Goal: Book appointment/travel/reservation

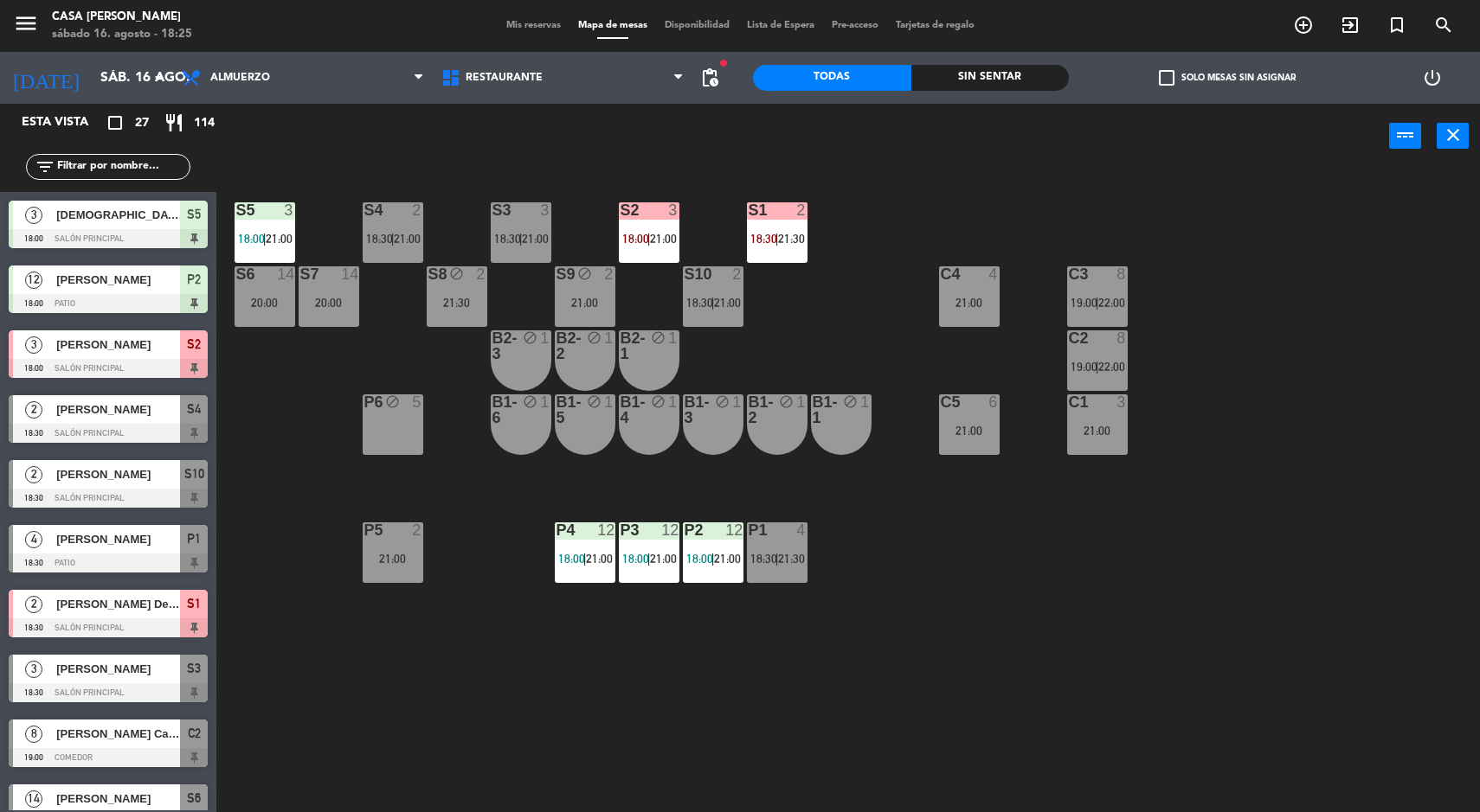
click at [974, 78] on div "Sin sentar" at bounding box center [990, 78] width 158 height 26
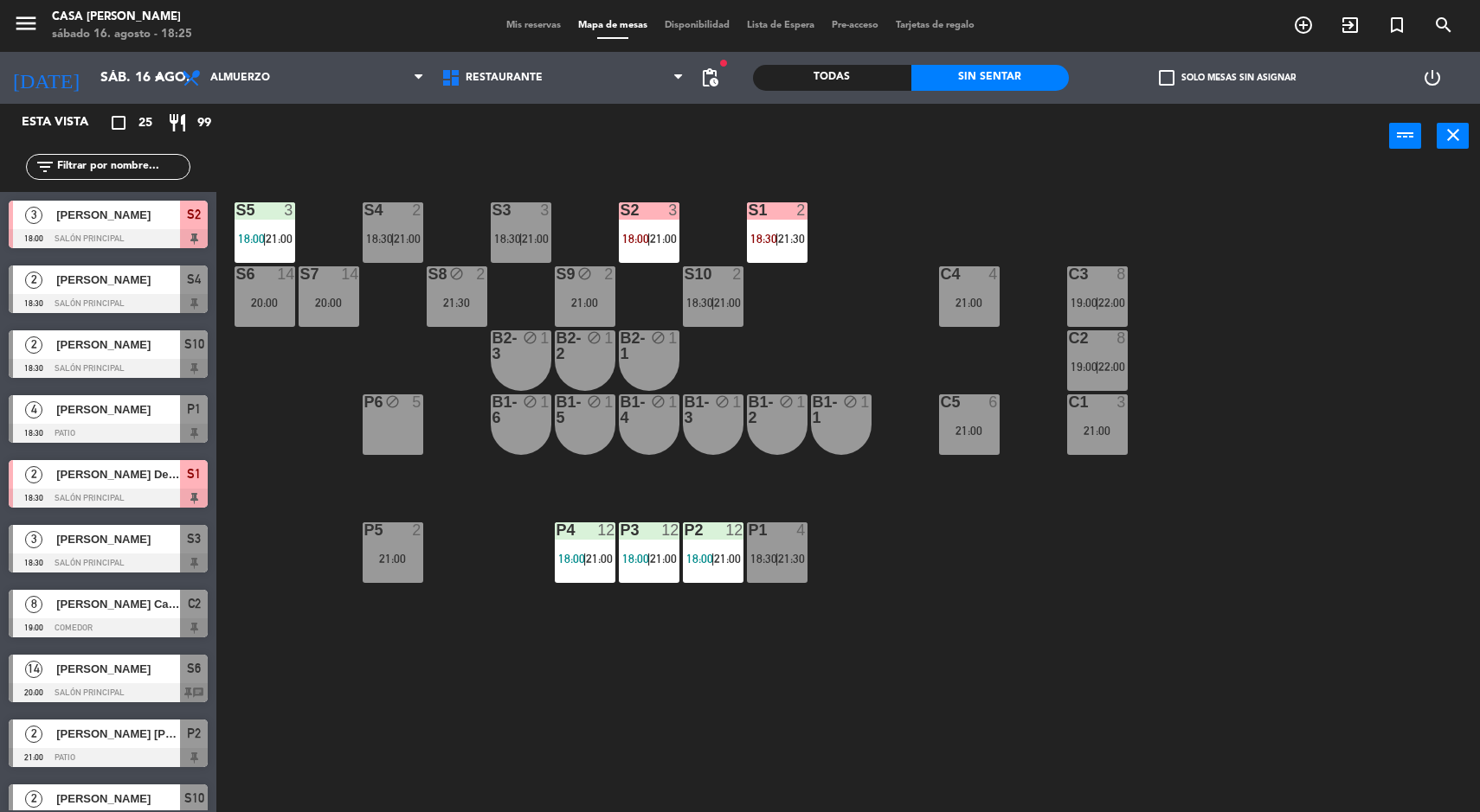
click at [692, 322] on div "S10 2 18:30 | 21:00" at bounding box center [713, 297] width 60 height 60
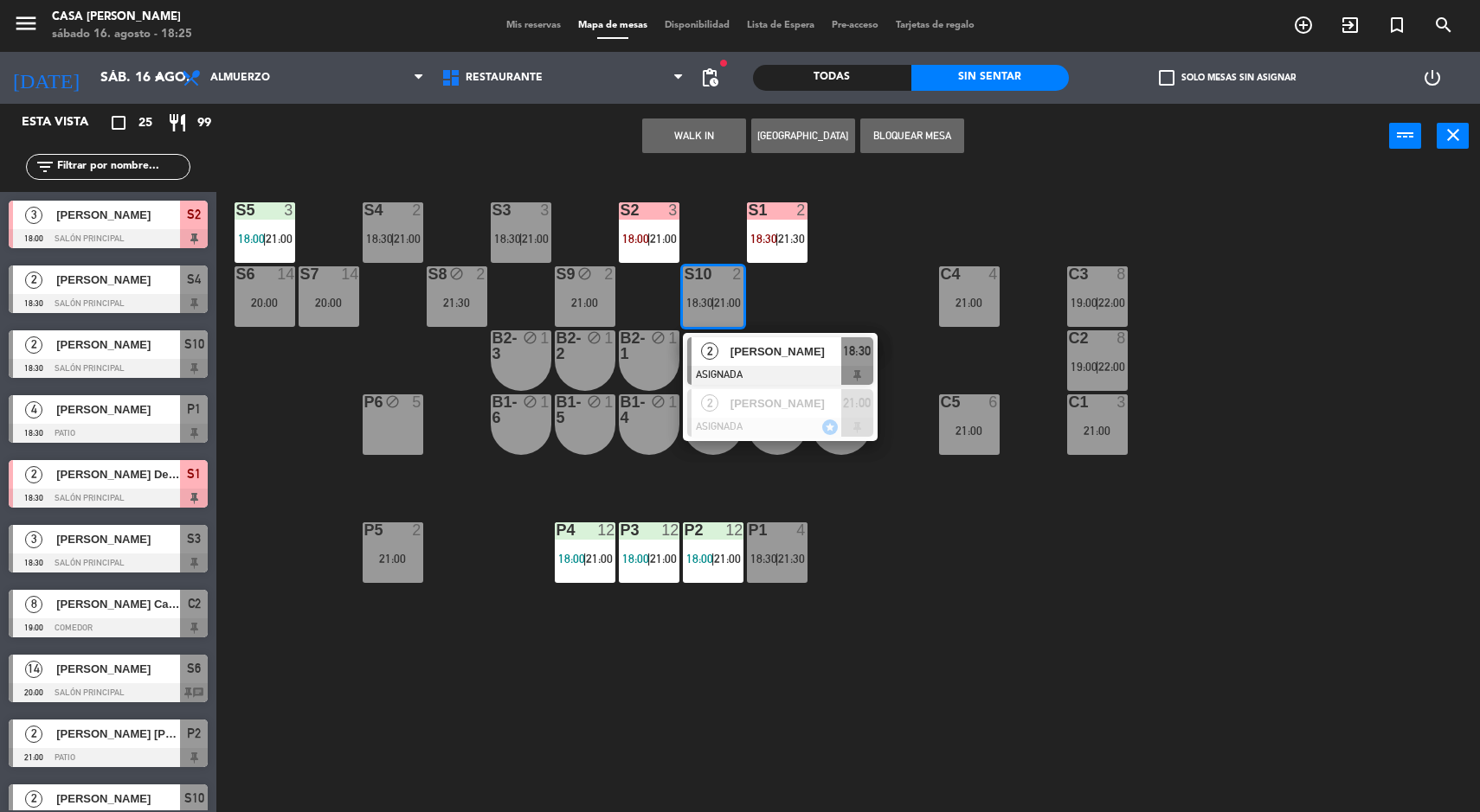
click at [687, 319] on div "S10 2 18:30 | 21:00" at bounding box center [713, 297] width 60 height 60
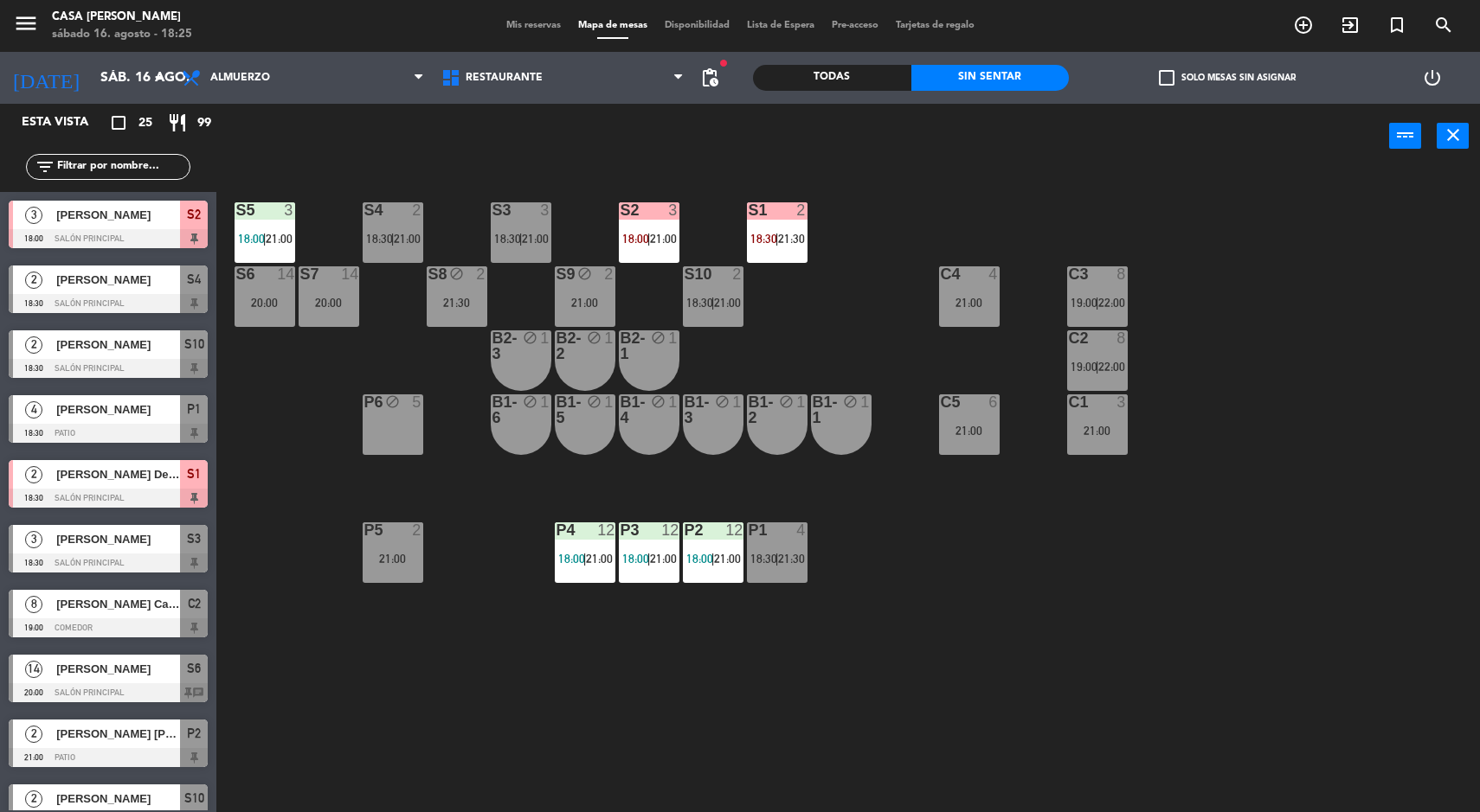
click at [1131, 554] on div "S5 3 18:00 | 21:00 S4 2 18:30 | 21:00 S3 3 18:30 | 21:00 S2 3 18:00 | 21:00 S1 …" at bounding box center [855, 493] width 1249 height 644
click at [1072, 678] on div "S5 3 18:00 | 21:00 S4 2 18:30 | 21:00 S3 3 18:30 | 21:00 S2 3 18:00 | 21:00 S1 …" at bounding box center [855, 493] width 1249 height 644
click at [1293, 720] on div "S5 3 18:00 | 21:00 S4 2 18:30 | 21:00 S3 3 18:30 | 21:00 S2 3 18:00 | 21:00 S1 …" at bounding box center [855, 493] width 1249 height 644
click at [164, 237] on div at bounding box center [107, 238] width 199 height 19
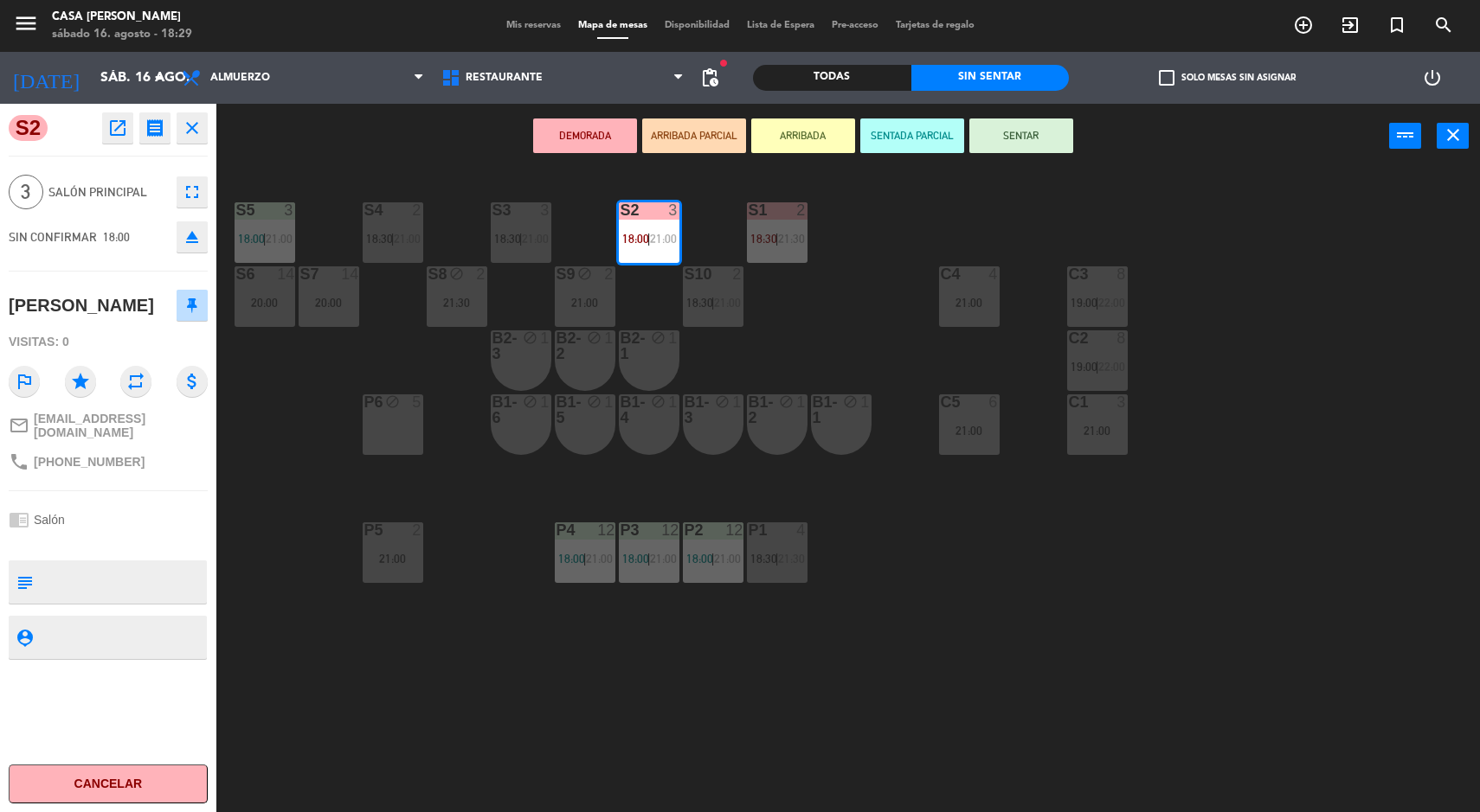
click at [1047, 124] on button "SENTAR" at bounding box center [1020, 135] width 103 height 35
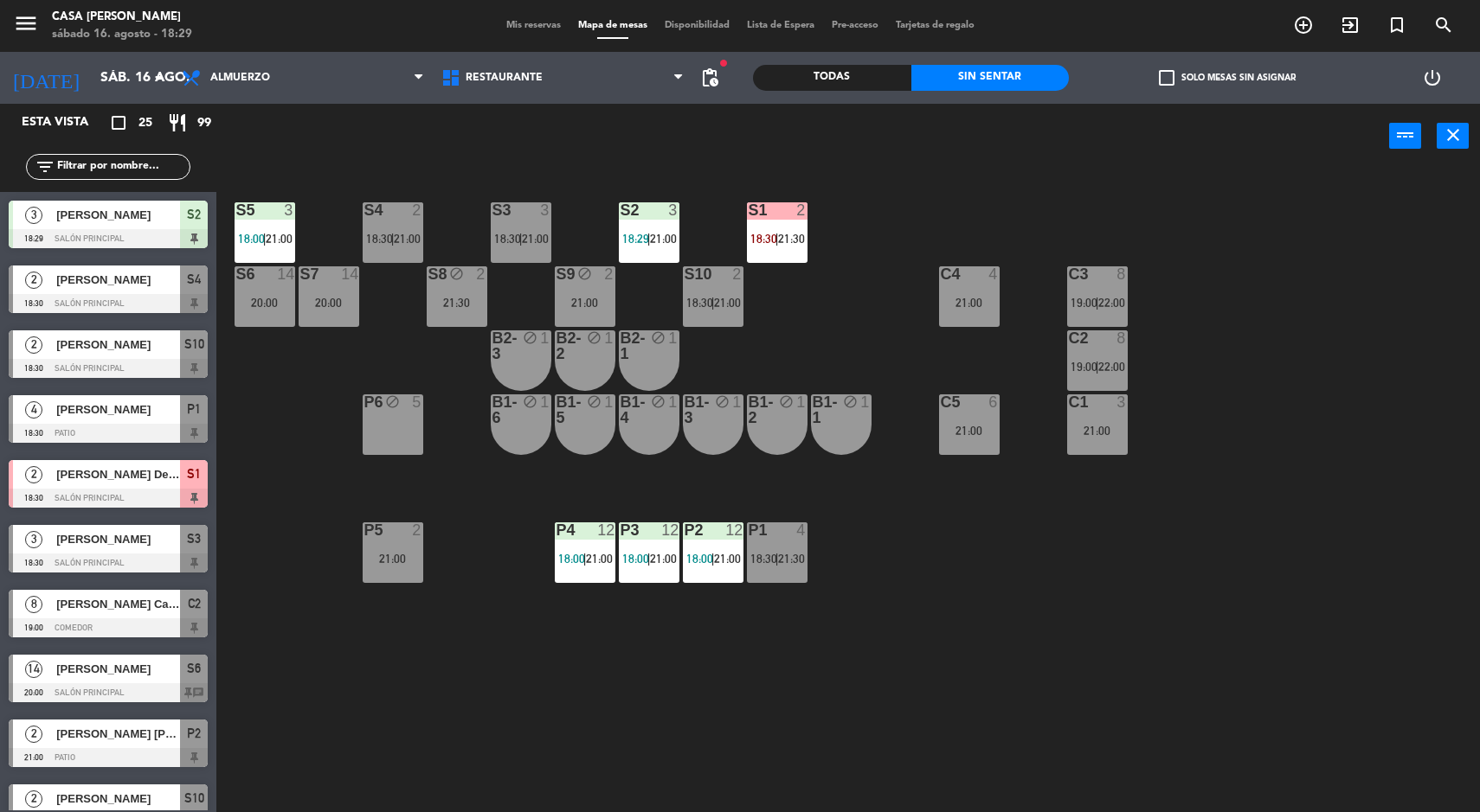
click at [1028, 646] on div "S5 3 18:00 | 21:00 S4 2 18:30 | 21:00 S3 3 18:30 | 21:00 S2 3 18:29 | 21:00 S1 …" at bounding box center [855, 493] width 1249 height 644
click at [649, 234] on span "|" at bounding box center [649, 238] width 4 height 14
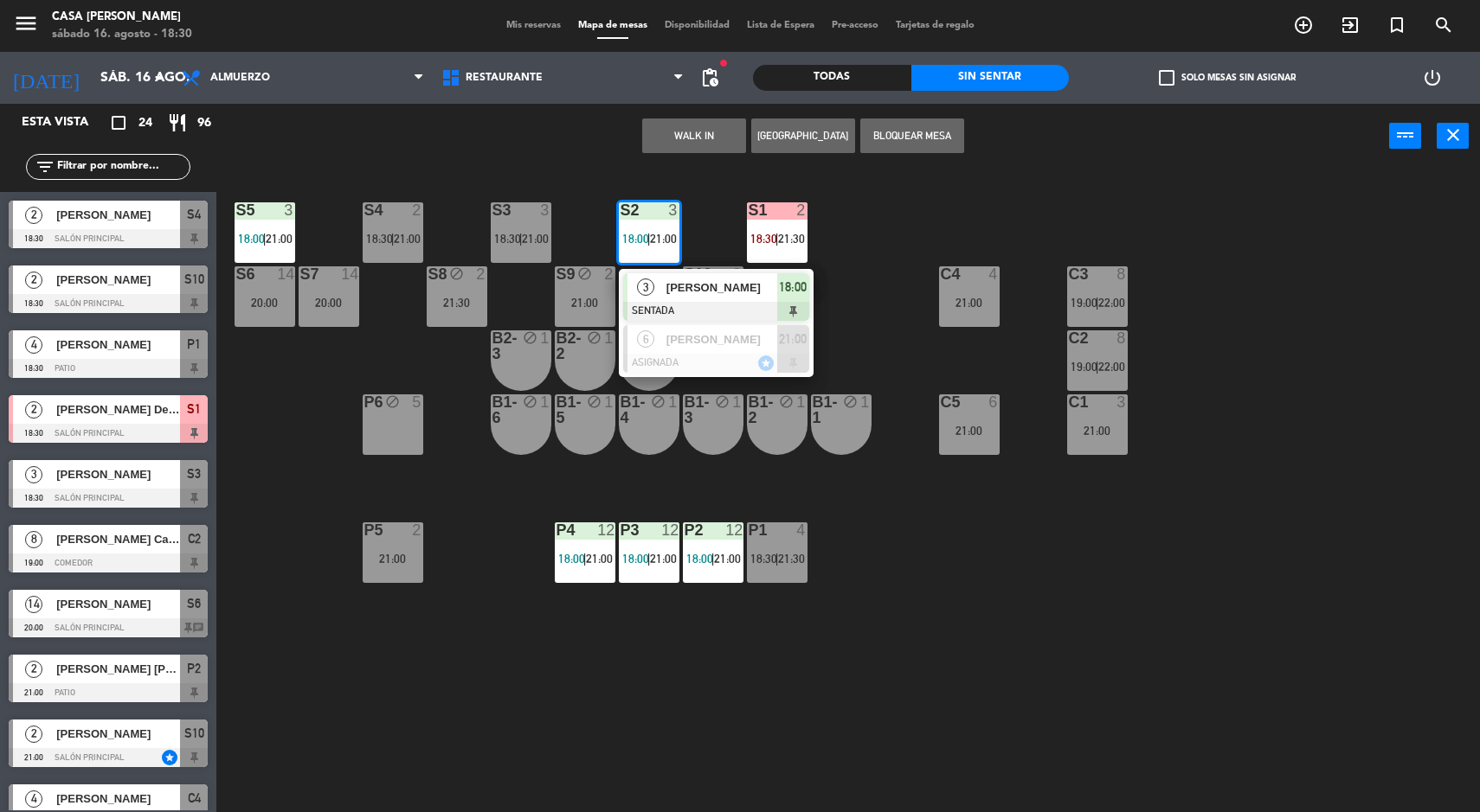
click at [385, 216] on div at bounding box center [392, 210] width 28 height 16
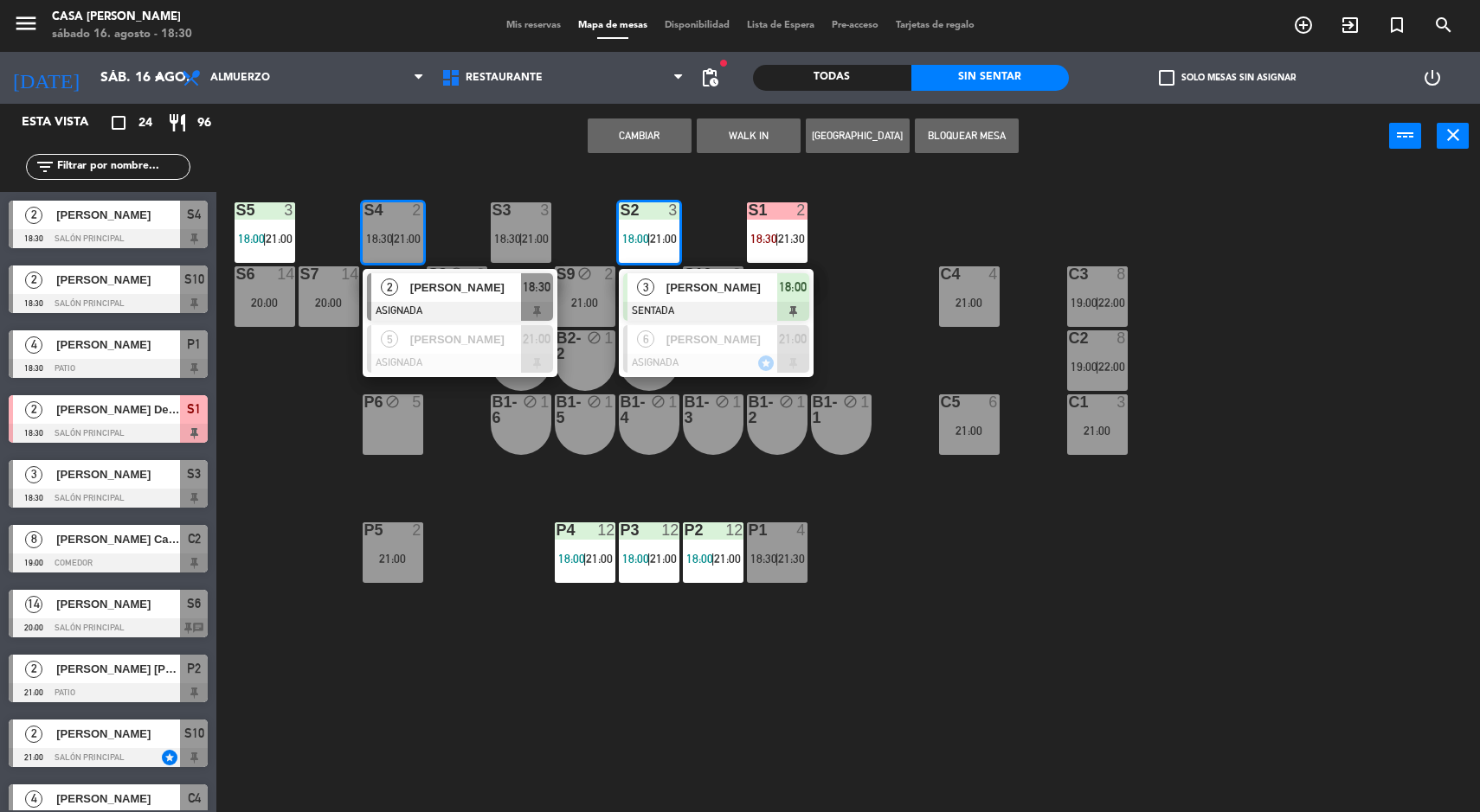
click at [410, 282] on span "[PERSON_NAME]" at bounding box center [465, 287] width 111 height 18
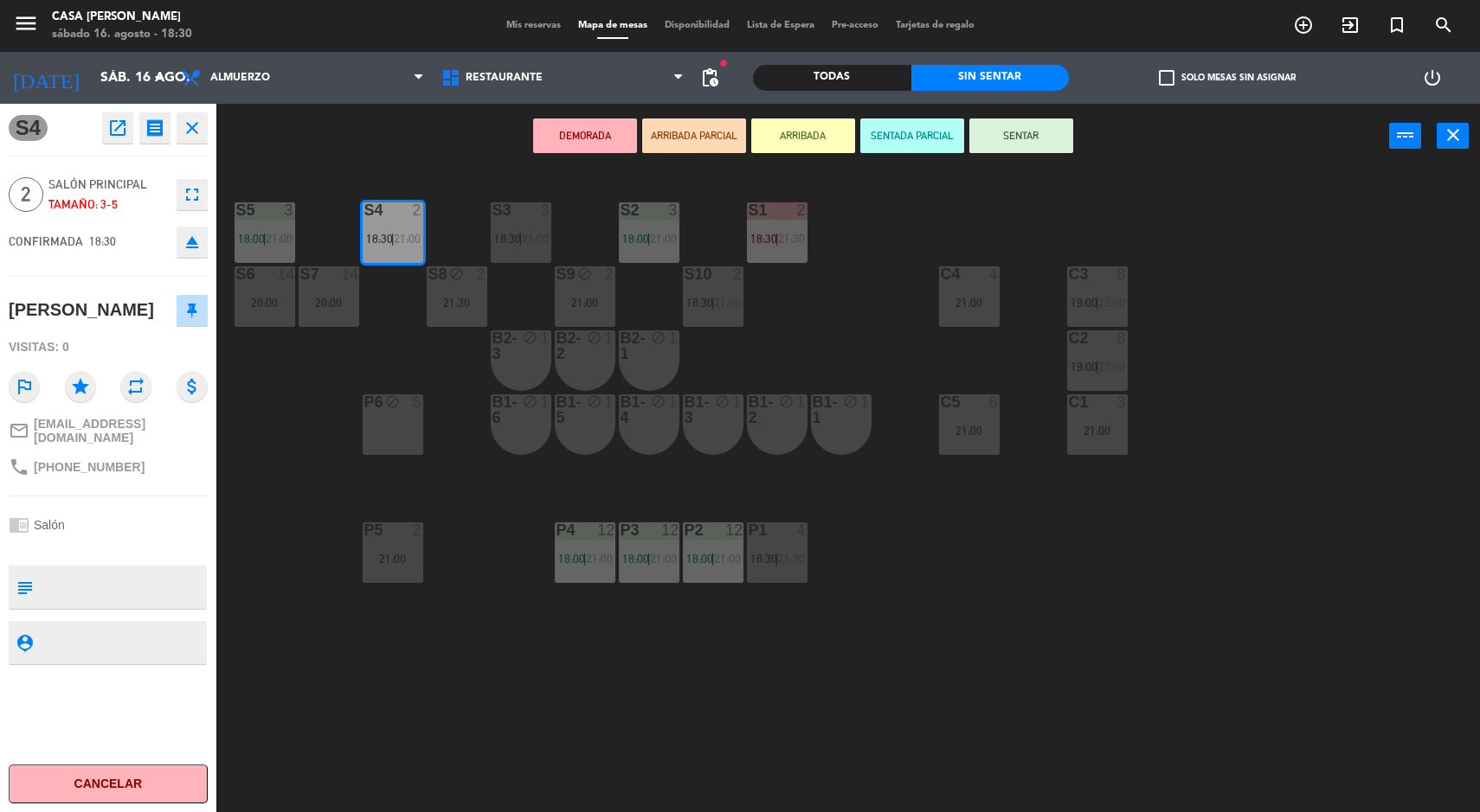
click at [662, 205] on div at bounding box center [648, 210] width 28 height 16
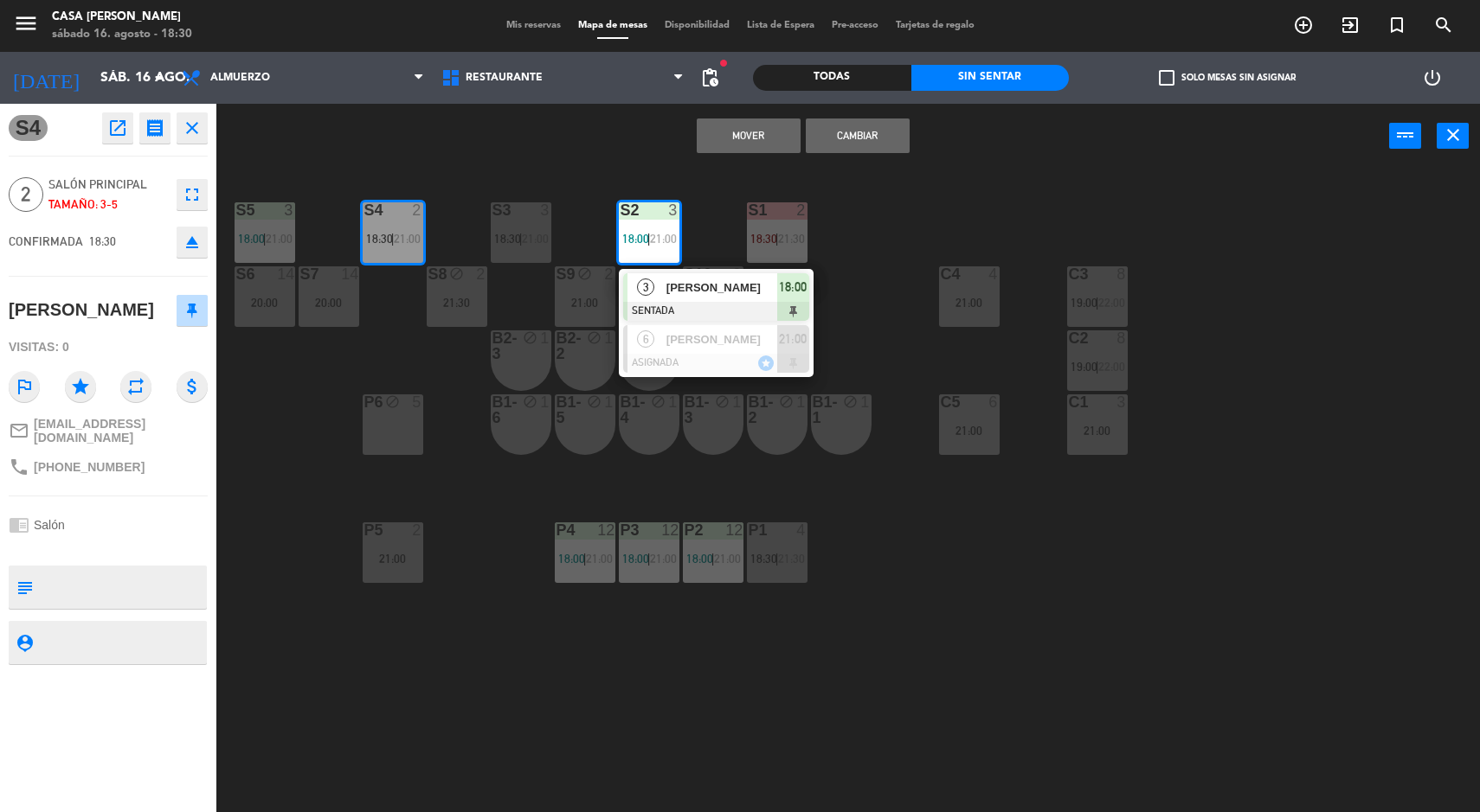
click at [702, 286] on span "[PERSON_NAME]" at bounding box center [722, 287] width 111 height 18
click at [874, 151] on button "Cambiar" at bounding box center [857, 135] width 103 height 35
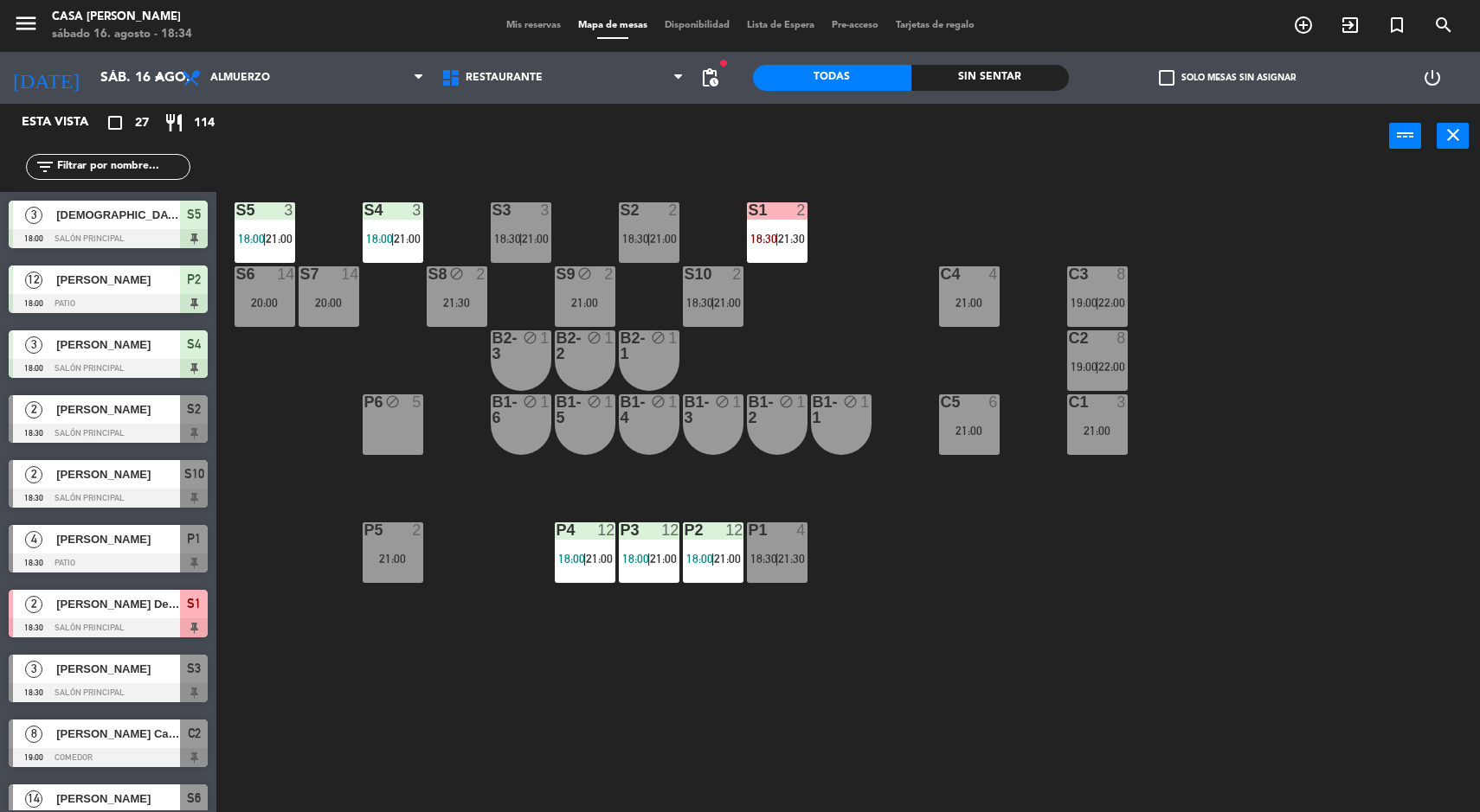
click at [1297, 566] on div "S5 3 18:00 | 21:00 S4 3 18:00 | 21:00 S3 3 18:30 | 21:00 S2 2 18:30 | 21:00 S1 …" at bounding box center [855, 493] width 1249 height 644
click at [1014, 82] on div "Sin sentar" at bounding box center [990, 78] width 158 height 26
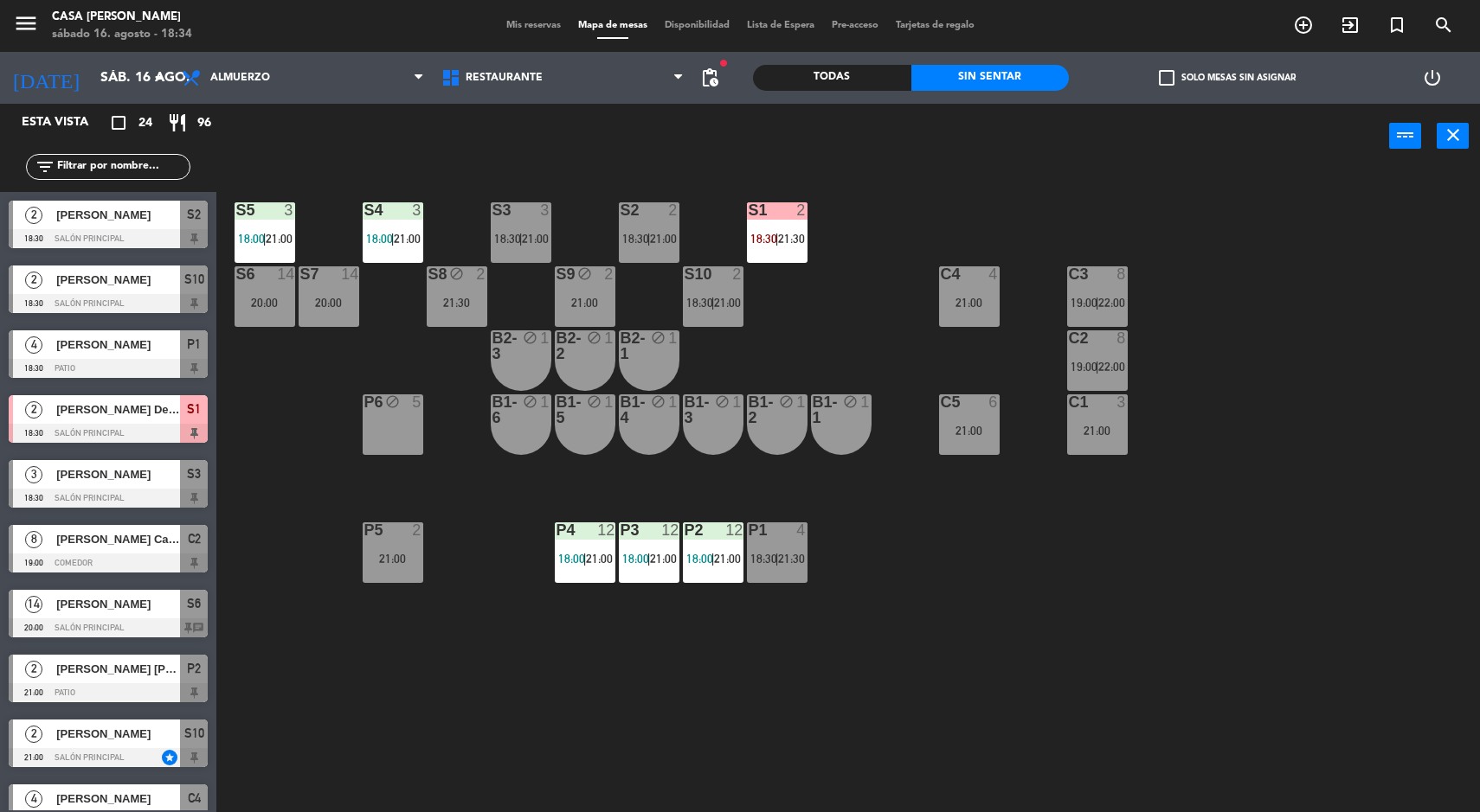
click at [65, 480] on span "[PERSON_NAME]" at bounding box center [117, 474] width 124 height 18
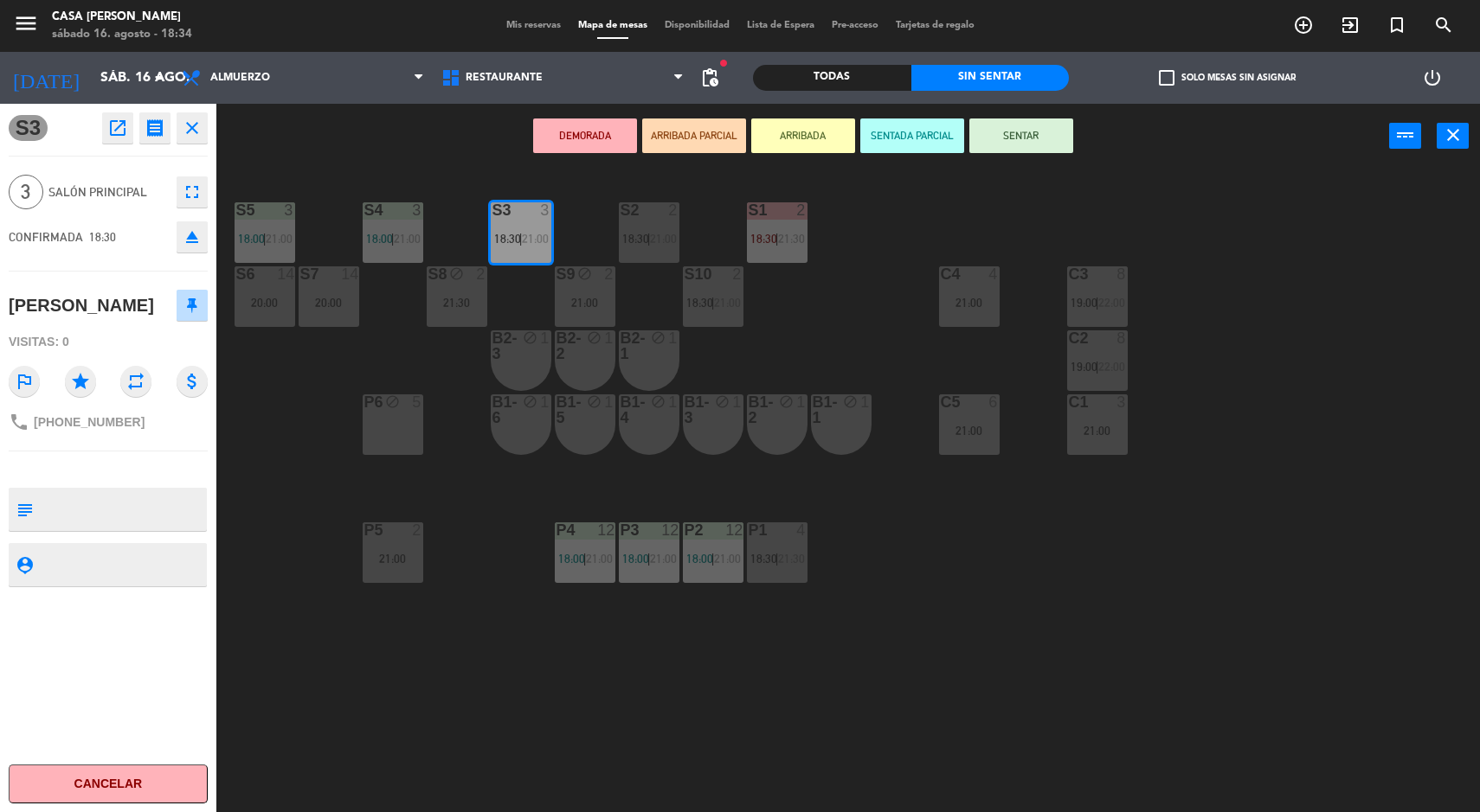
click at [1039, 126] on button "SENTAR" at bounding box center [1020, 135] width 103 height 35
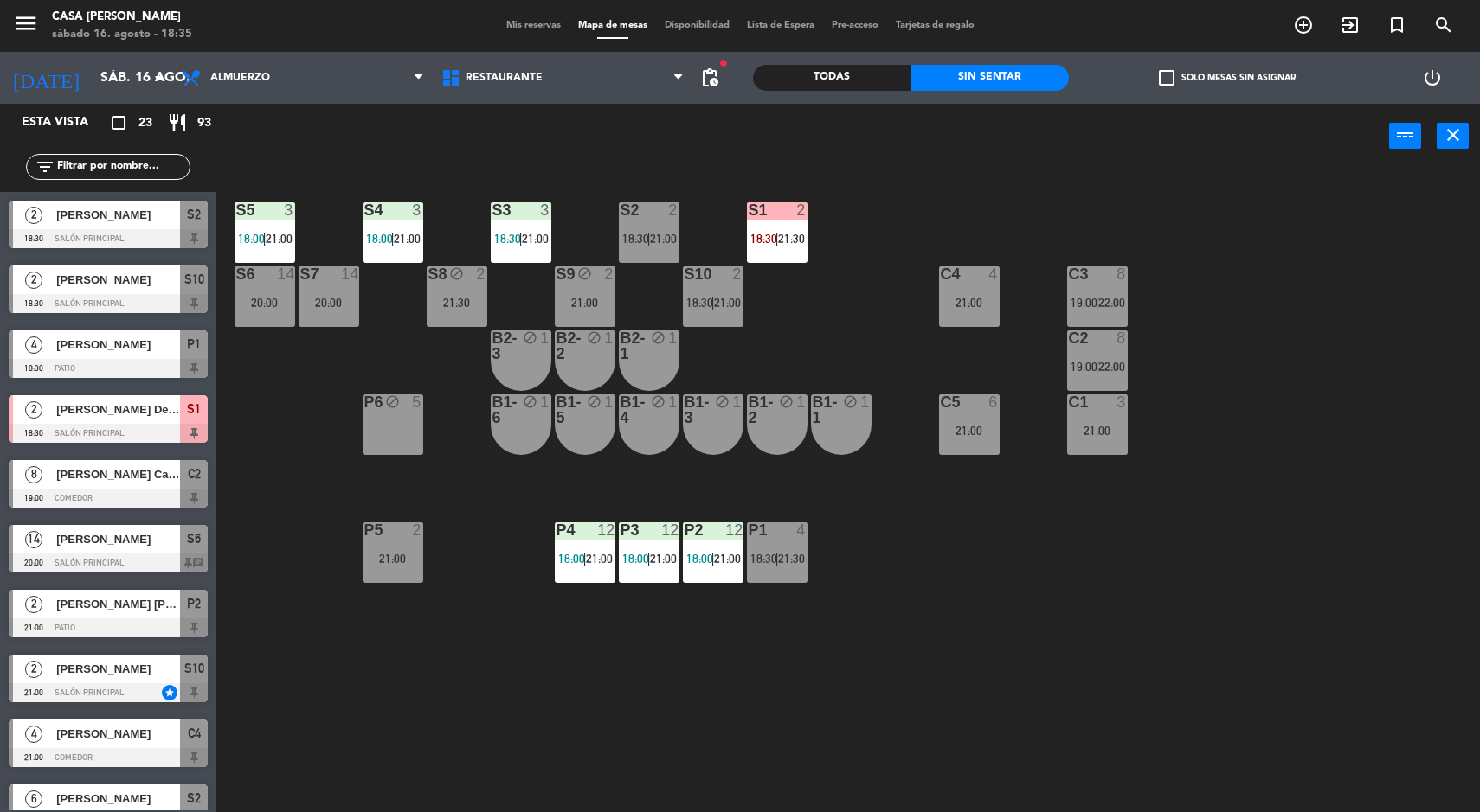
click at [1311, 708] on div "S5 3 18:00 | 21:00 S4 3 18:00 | 21:00 S3 3 18:30 | 21:00 S2 2 18:30 | 21:00 S1 …" at bounding box center [855, 493] width 1249 height 644
click at [1366, 621] on div "S5 3 18:00 | 21:00 S4 3 18:00 | 21:00 S3 3 18:30 | 21:00 S2 2 18:30 | 21:00 S1 …" at bounding box center [855, 493] width 1249 height 644
click at [1333, 463] on div "S5 3 18:00 | 21:00 S4 3 18:00 | 21:00 S3 3 18:30 | 21:00 S2 2 18:30 | 21:00 S1 …" at bounding box center [855, 493] width 1249 height 644
click at [1340, 430] on div "S5 3 18:00 | 21:00 S4 3 18:00 | 21:00 S3 3 18:30 | 21:00 S2 2 18:30 | 21:00 S1 …" at bounding box center [855, 493] width 1249 height 644
click at [1372, 519] on div "S5 3 18:00 | 21:00 S4 3 18:00 | 21:00 S3 3 18:30 | 21:00 S2 2 18:30 | 21:00 S1 …" at bounding box center [855, 493] width 1249 height 644
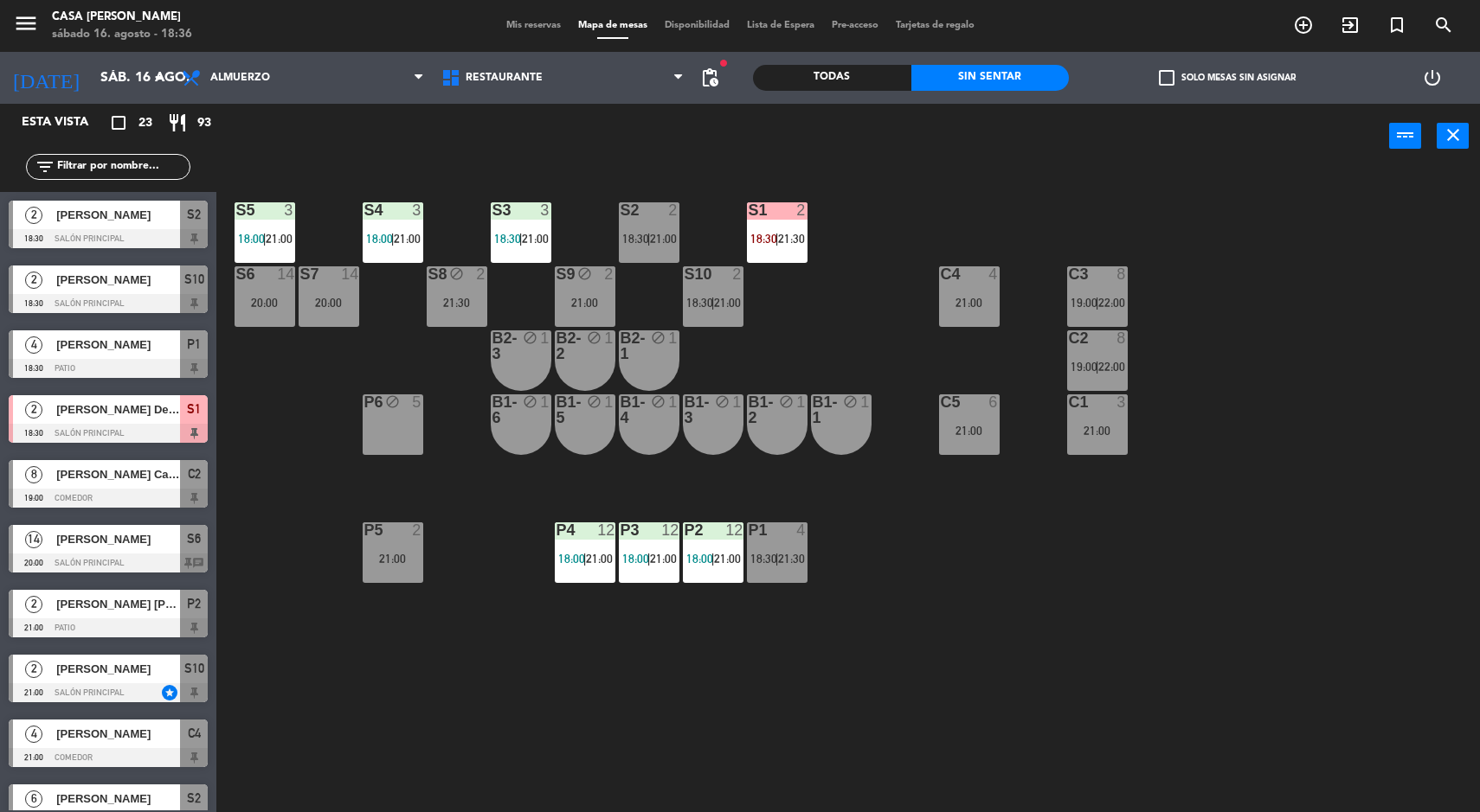
click at [1257, 694] on div "S5 3 18:00 | 21:00 S4 3 18:00 | 21:00 S3 3 18:30 | 21:00 S2 2 18:30 | 21:00 S1 …" at bounding box center [855, 493] width 1249 height 644
click at [1237, 402] on div "S5 3 18:00 | 21:00 S4 3 18:00 | 21:00 S3 3 18:30 | 21:00 S2 2 18:30 | 21:00 S1 …" at bounding box center [855, 493] width 1249 height 644
click at [857, 283] on div "S5 3 18:00 | 21:00 S4 3 18:00 | 21:00 S3 3 18:30 | 21:00 S2 2 18:30 | 21:00 S1 …" at bounding box center [855, 493] width 1249 height 644
click at [1261, 384] on div "S5 3 18:00 | 21:00 S4 3 18:00 | 21:00 S3 3 18:30 | 21:00 S2 2 18:30 | 21:00 S1 …" at bounding box center [855, 493] width 1249 height 644
click at [1274, 370] on div "S5 3 18:00 | 21:00 S4 3 18:00 | 21:00 S3 3 18:30 | 21:00 S2 2 18:30 | 21:00 S1 …" at bounding box center [855, 493] width 1249 height 644
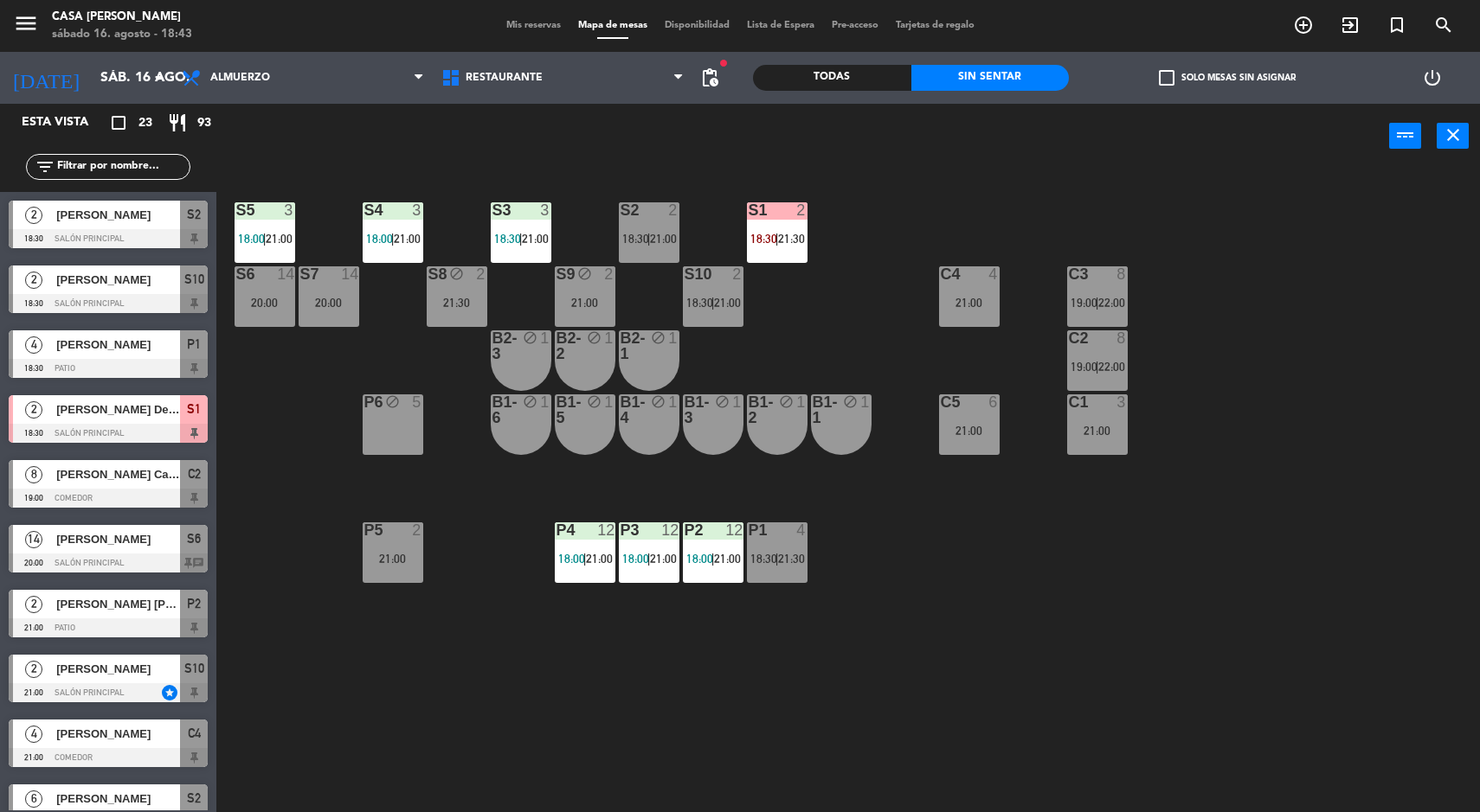
click at [1213, 327] on div "S5 3 18:00 | 21:00 S4 3 18:00 | 21:00 S3 3 18:30 | 21:00 S2 2 18:30 | 21:00 S1 …" at bounding box center [855, 493] width 1249 height 644
click at [1291, 320] on div "S5 3 18:00 | 21:00 S4 3 18:00 | 21:00 S3 3 18:30 | 21:00 S2 2 18:30 | 21:00 S1 …" at bounding box center [855, 493] width 1249 height 644
click at [1190, 274] on div "S5 3 18:00 | 21:00 S4 3 18:00 | 21:00 S3 3 18:30 | 21:00 S2 2 18:30 | 21:00 S1 …" at bounding box center [855, 493] width 1249 height 644
click at [1346, 387] on div "S5 3 18:00 | 21:00 S4 3 18:00 | 21:00 S3 3 18:30 | 21:00 S2 2 18:30 | 21:00 S1 …" at bounding box center [855, 493] width 1249 height 644
click at [1234, 287] on div "S5 3 18:00 | 21:00 S4 3 18:00 | 21:00 S3 3 18:30 | 21:00 S2 2 18:30 | 21:00 S1 …" at bounding box center [855, 493] width 1249 height 644
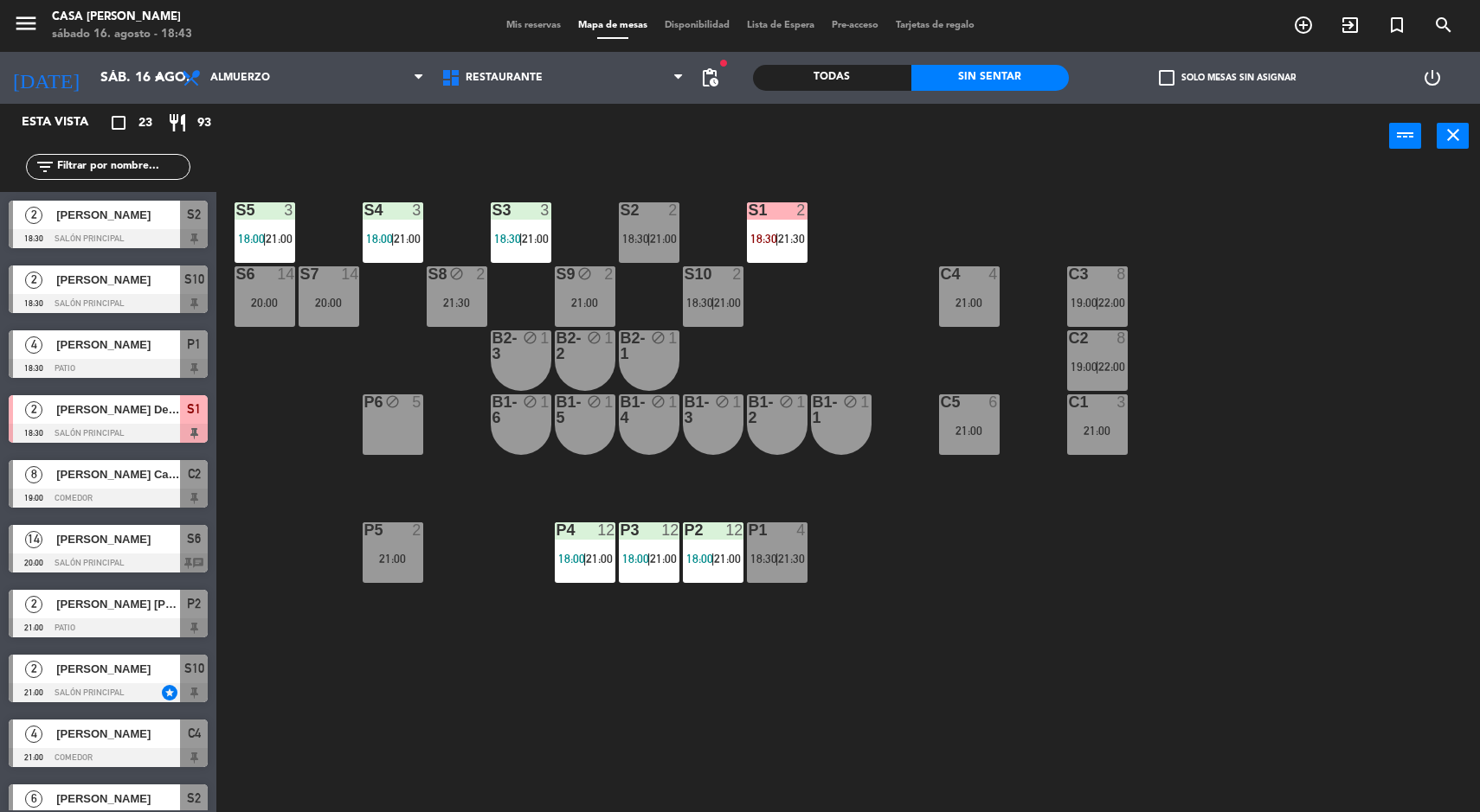
click at [1321, 396] on div "S5 3 18:00 | 21:00 S4 3 18:00 | 21:00 S3 3 18:30 | 21:00 S2 2 18:30 | 21:00 S1 …" at bounding box center [855, 493] width 1249 height 644
click at [973, 411] on div "C5 6" at bounding box center [969, 403] width 60 height 17
click at [1255, 301] on div "S5 3 18:00 | 21:00 S4 3 18:00 | 21:00 S3 3 18:30 | 21:00 S2 2 18:30 | 21:00 S1 …" at bounding box center [855, 493] width 1249 height 644
click at [947, 178] on div "S5 3 18:00 | 21:00 S4 3 18:00 | 21:00 S3 3 18:30 | 21:00 S2 2 18:30 | 21:00 S1 …" at bounding box center [855, 493] width 1249 height 644
click at [1342, 344] on div "S5 3 18:00 | 21:00 S4 3 18:00 | 21:00 S3 3 18:30 | 21:00 S2 2 18:30 | 21:00 S1 …" at bounding box center [855, 493] width 1249 height 644
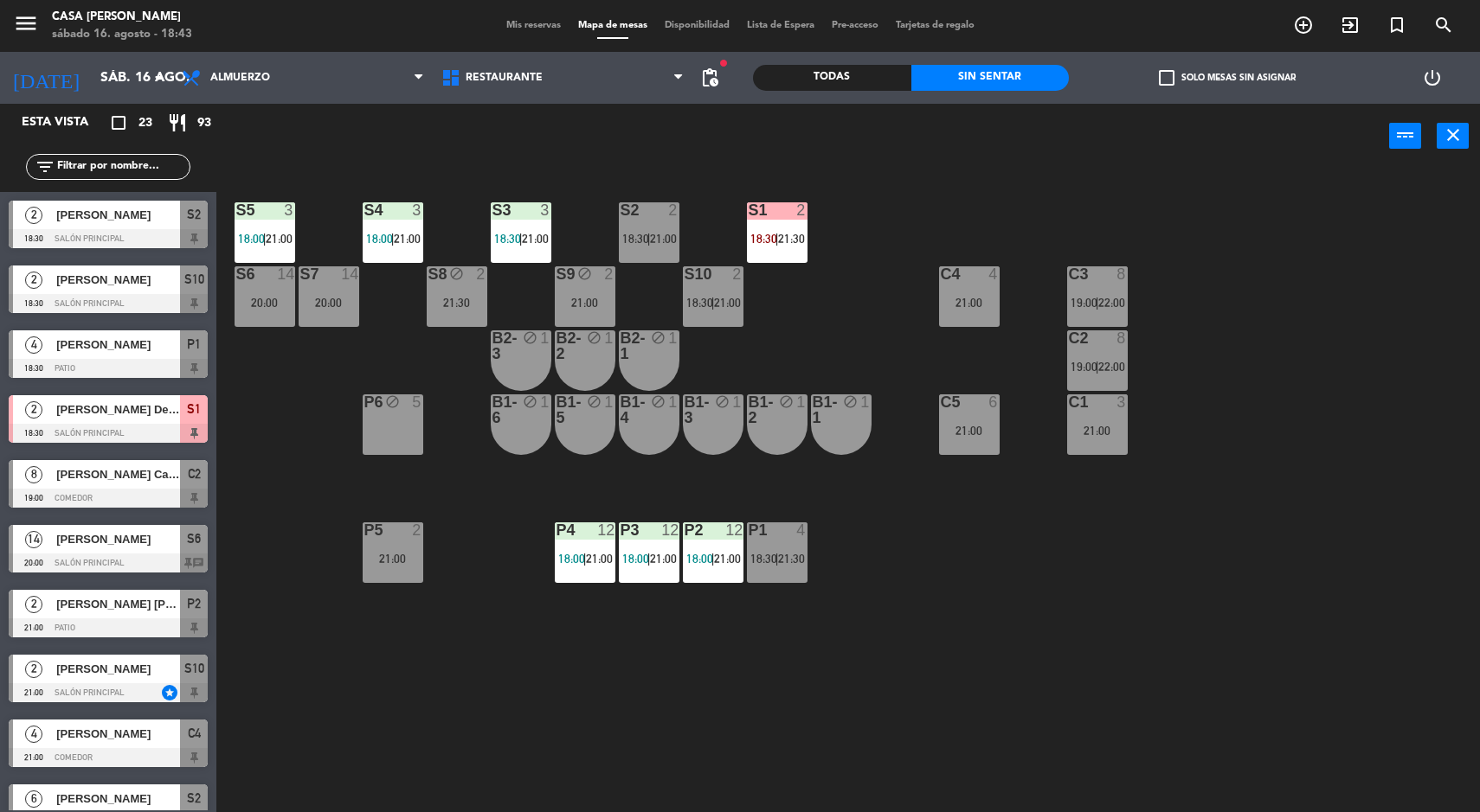
click at [954, 189] on div "S5 3 18:00 | 21:00 S4 3 18:00 | 21:00 S3 3 18:30 | 21:00 S2 2 18:30 | 21:00 S1 …" at bounding box center [855, 493] width 1249 height 644
click at [977, 307] on div "21:00" at bounding box center [969, 302] width 60 height 12
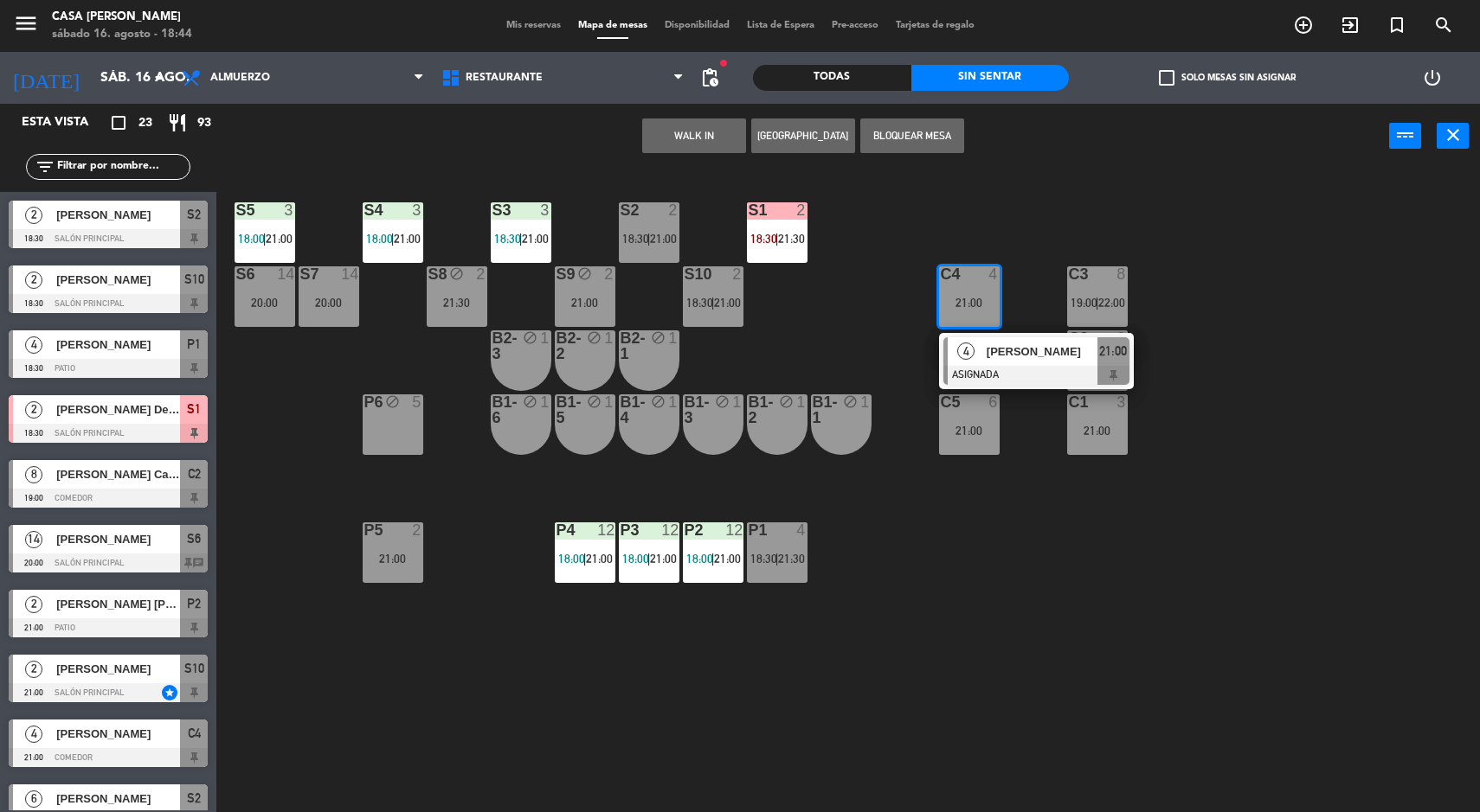
click at [788, 133] on button "[GEOGRAPHIC_DATA]" at bounding box center [802, 135] width 103 height 35
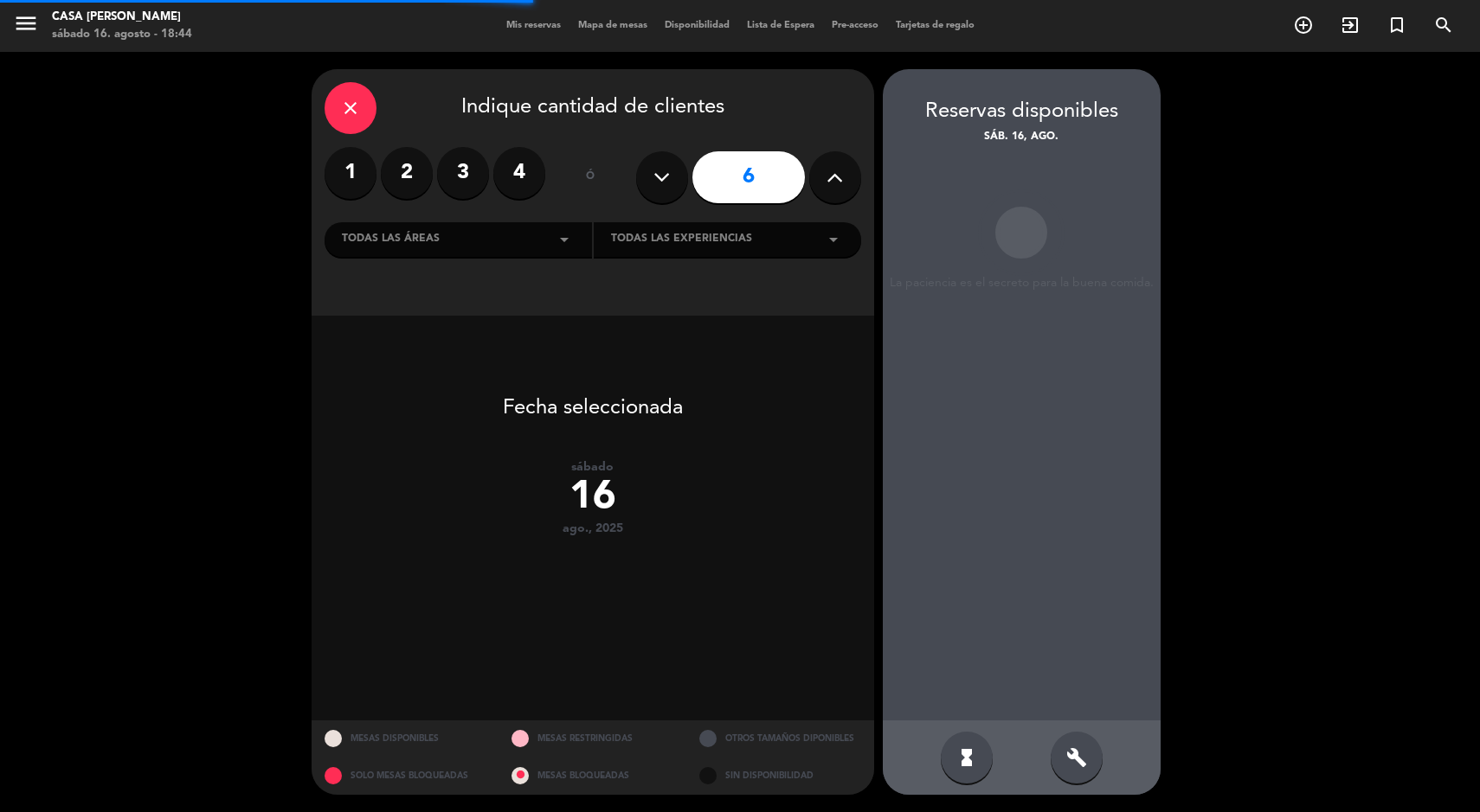
click at [369, 193] on div "1 2 3 4" at bounding box center [434, 173] width 221 height 52
click at [465, 179] on label "3" at bounding box center [462, 173] width 52 height 52
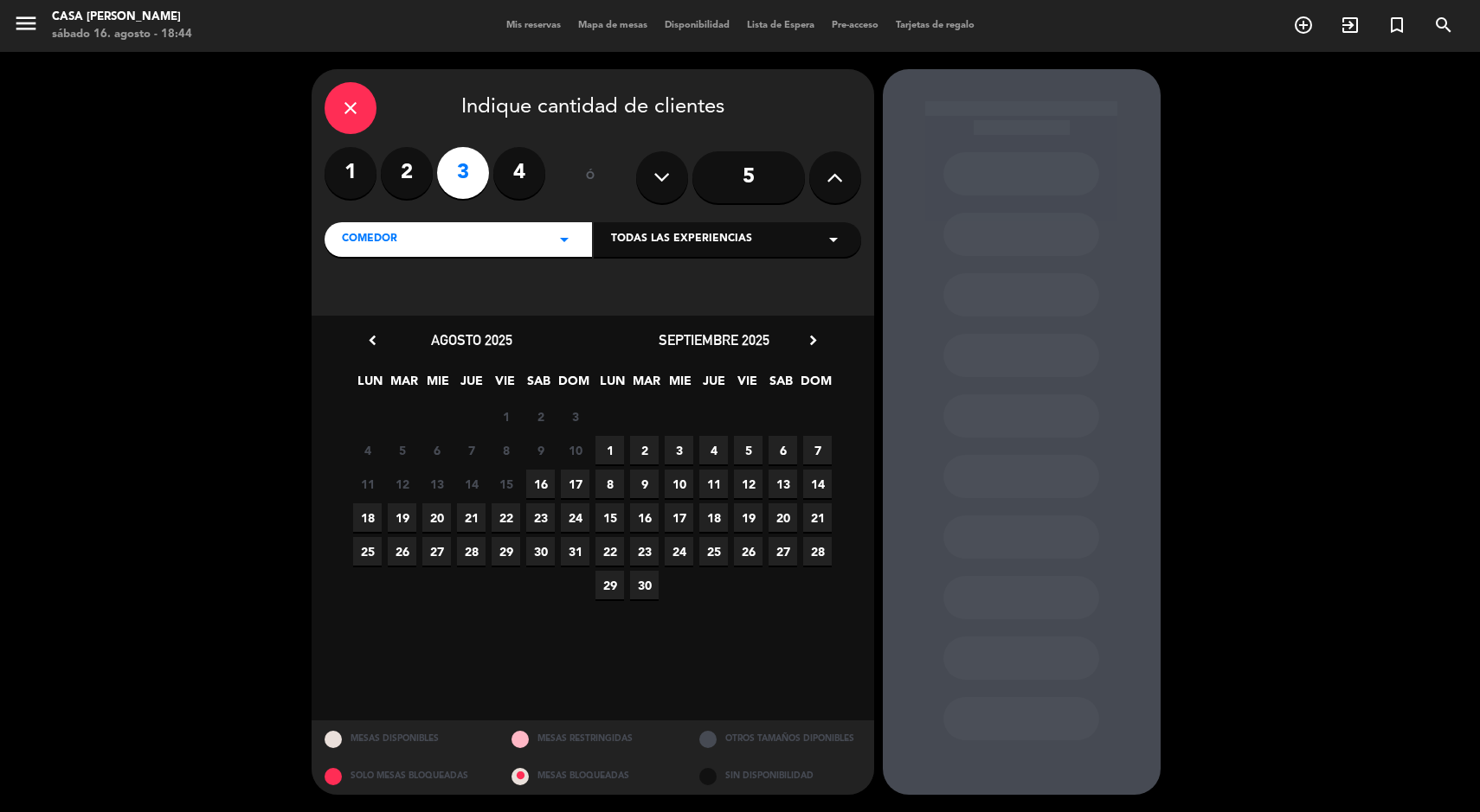
click at [539, 486] on span "16" at bounding box center [540, 483] width 28 height 28
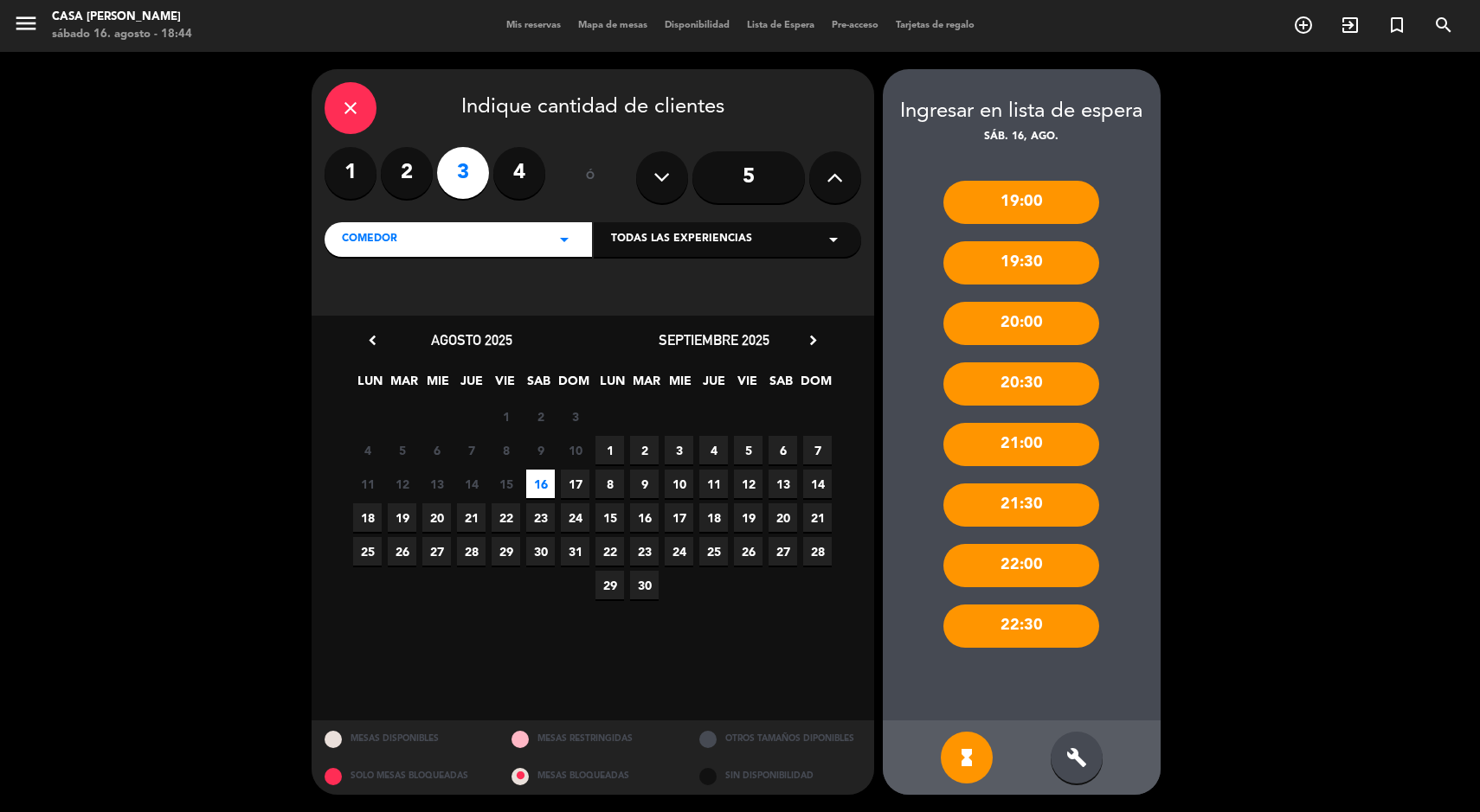
click at [1093, 762] on div "build" at bounding box center [1076, 757] width 52 height 52
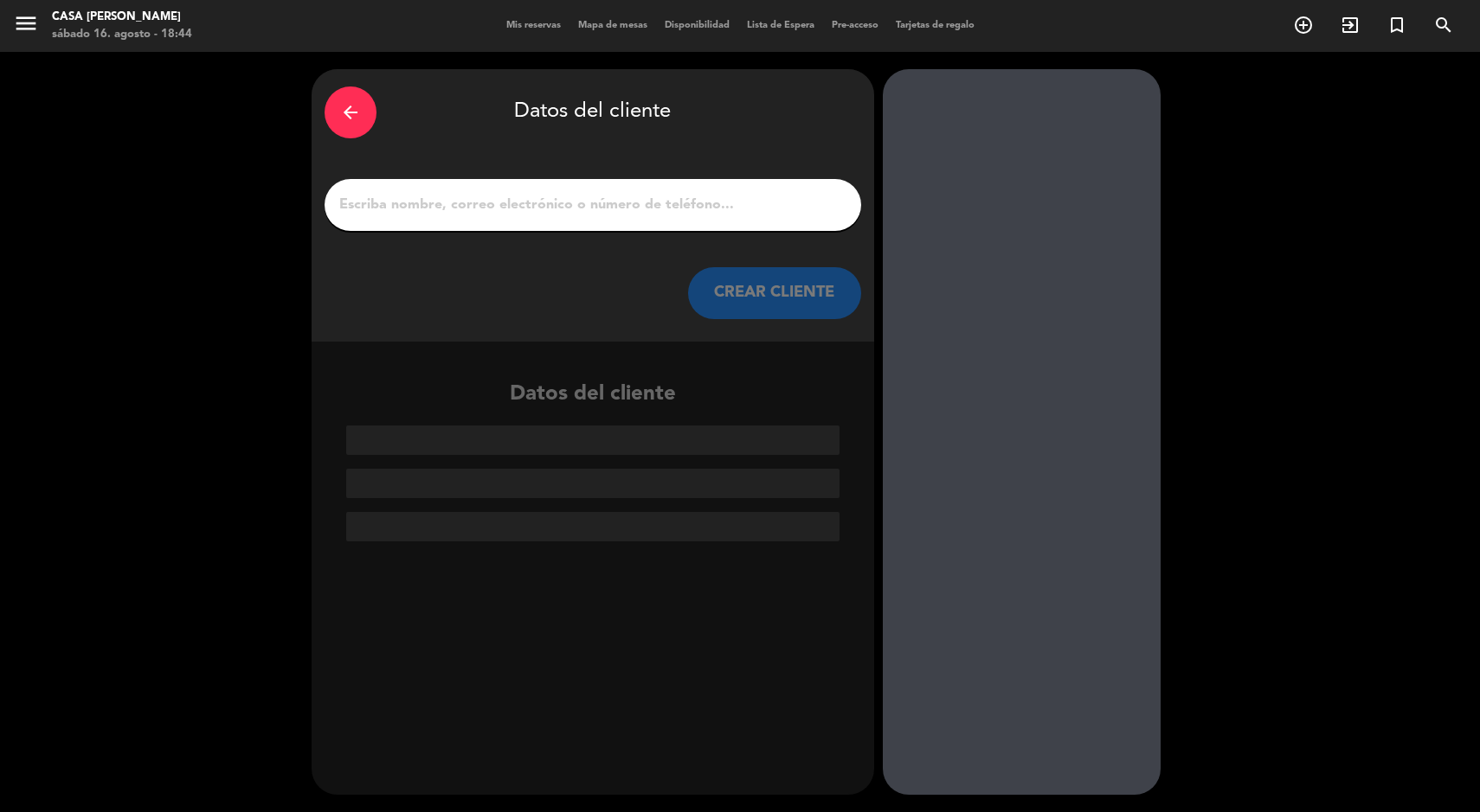
click at [817, 211] on input "1" at bounding box center [593, 205] width 511 height 24
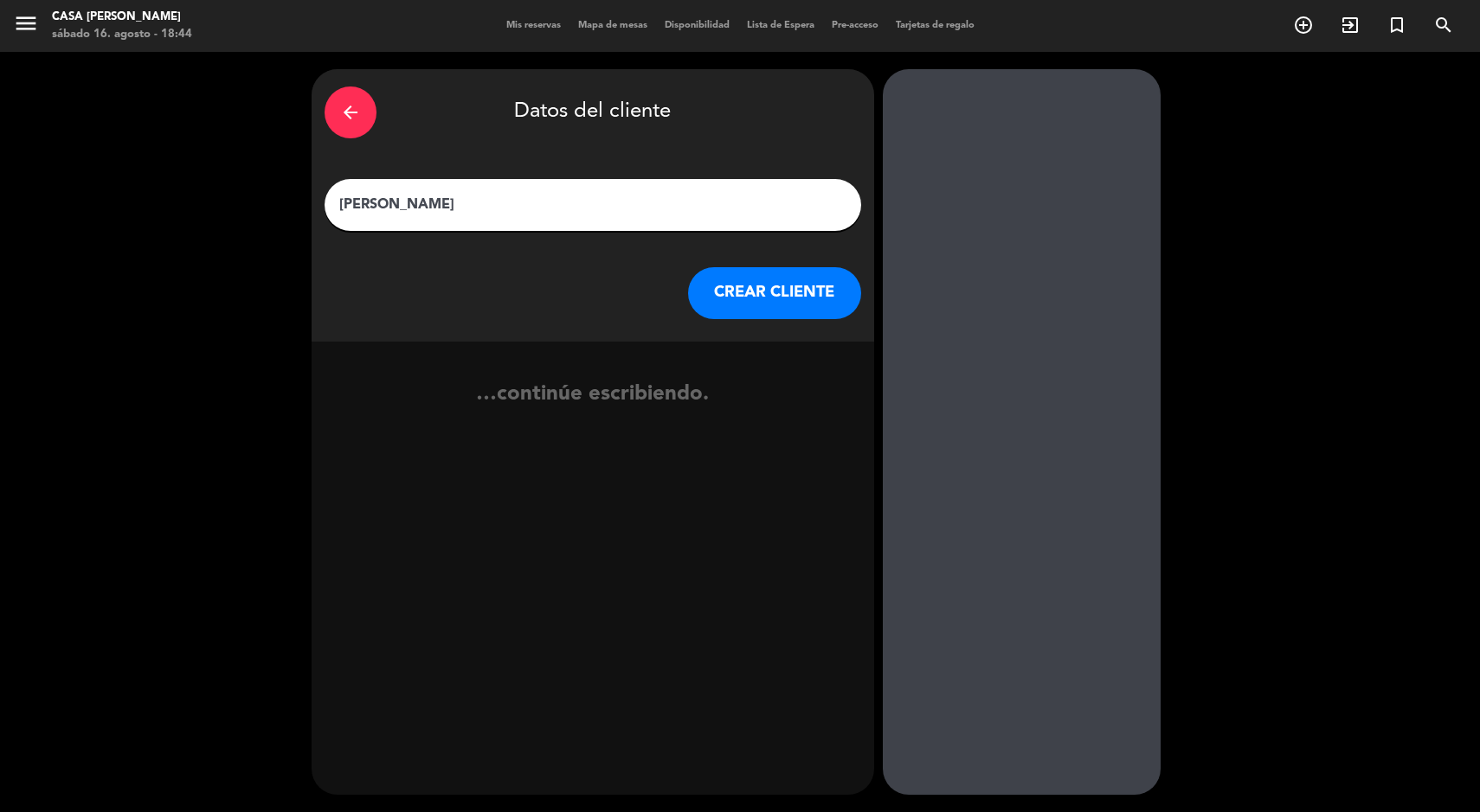
type input "[PERSON_NAME]"
click at [739, 314] on button "CREAR CLIENTE" at bounding box center [774, 293] width 173 height 52
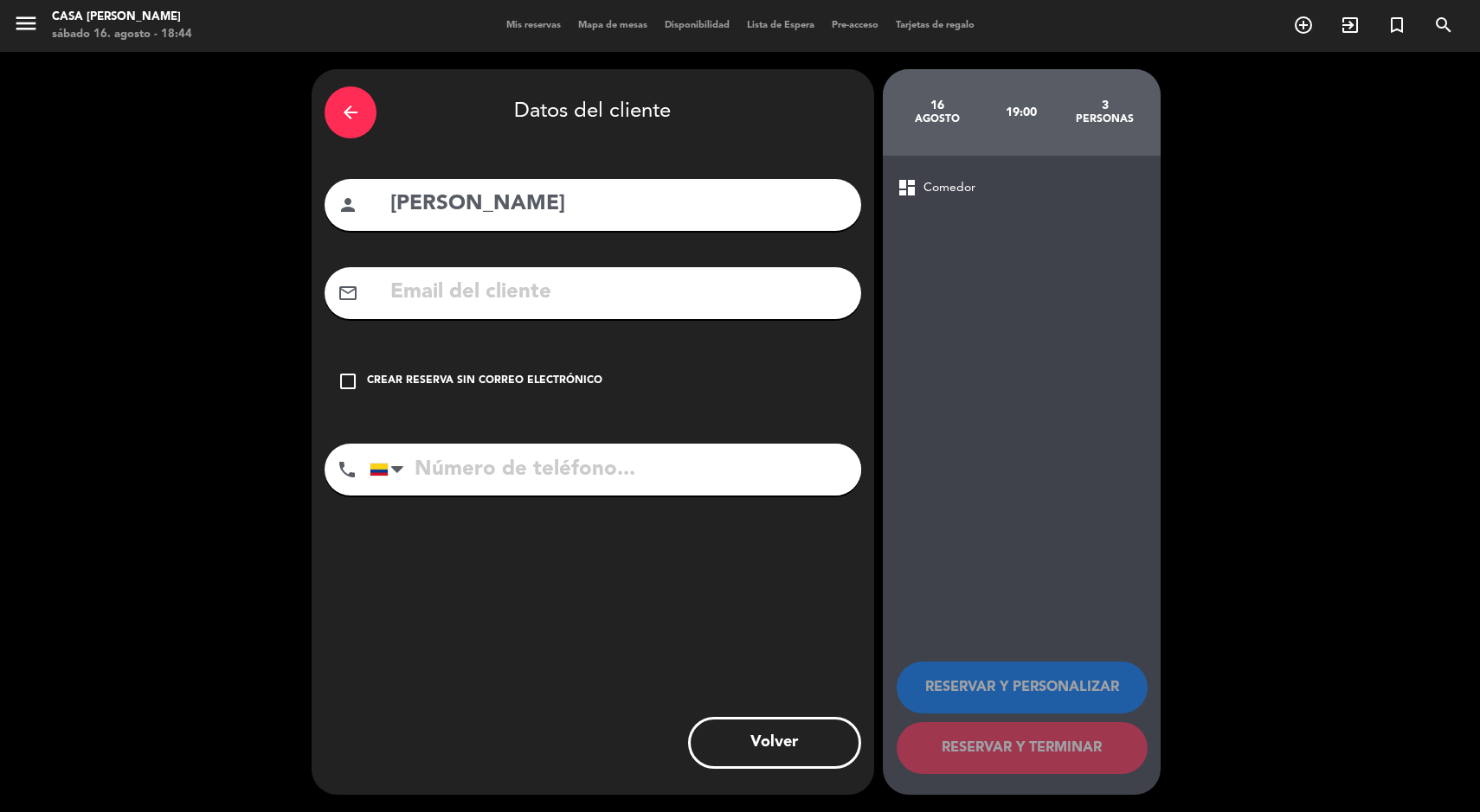
click at [495, 369] on div "check_box_outline_blank Crear reserva sin correo electrónico" at bounding box center [593, 381] width 537 height 52
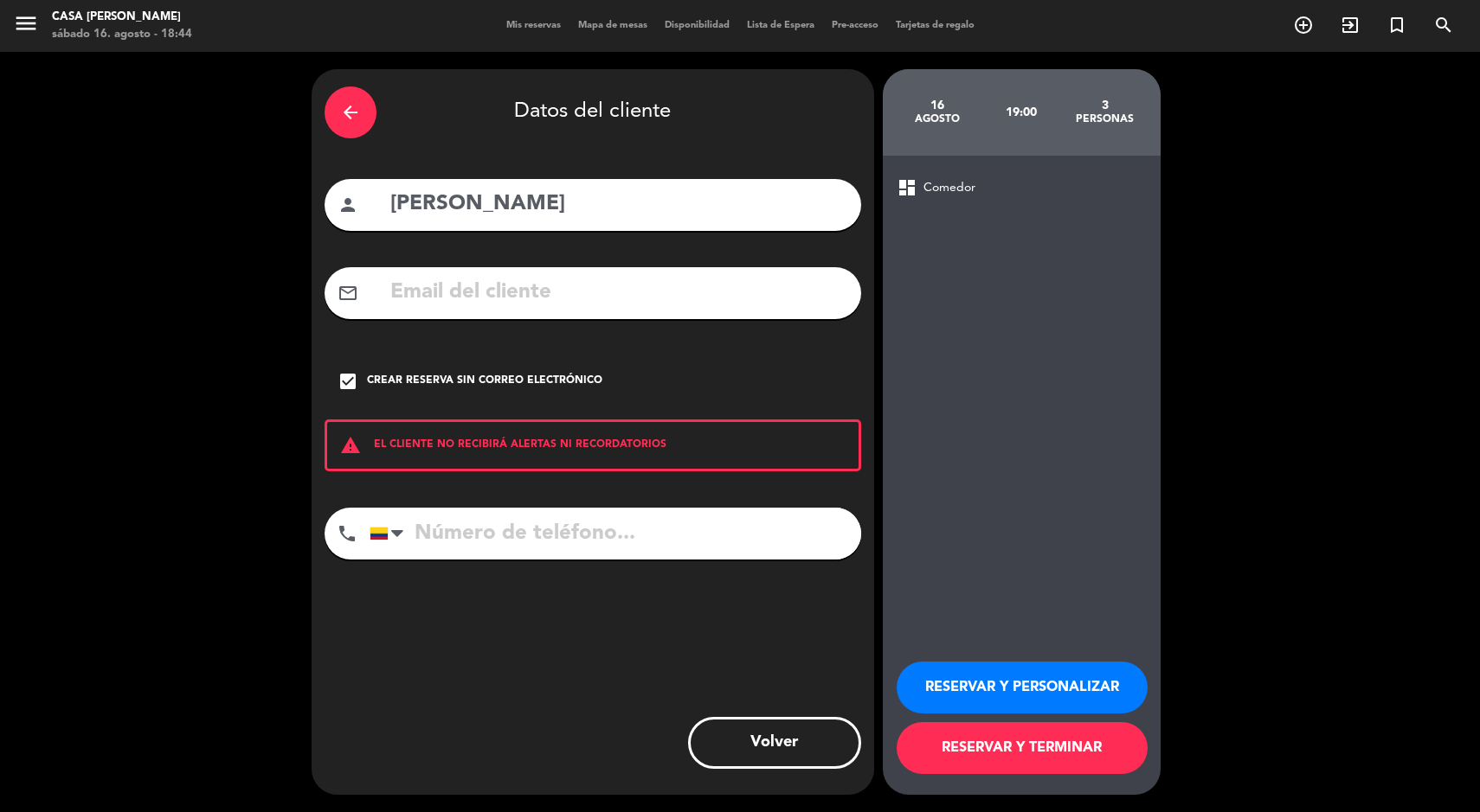
click at [1017, 752] on button "RESERVAR Y TERMINAR" at bounding box center [1022, 748] width 251 height 52
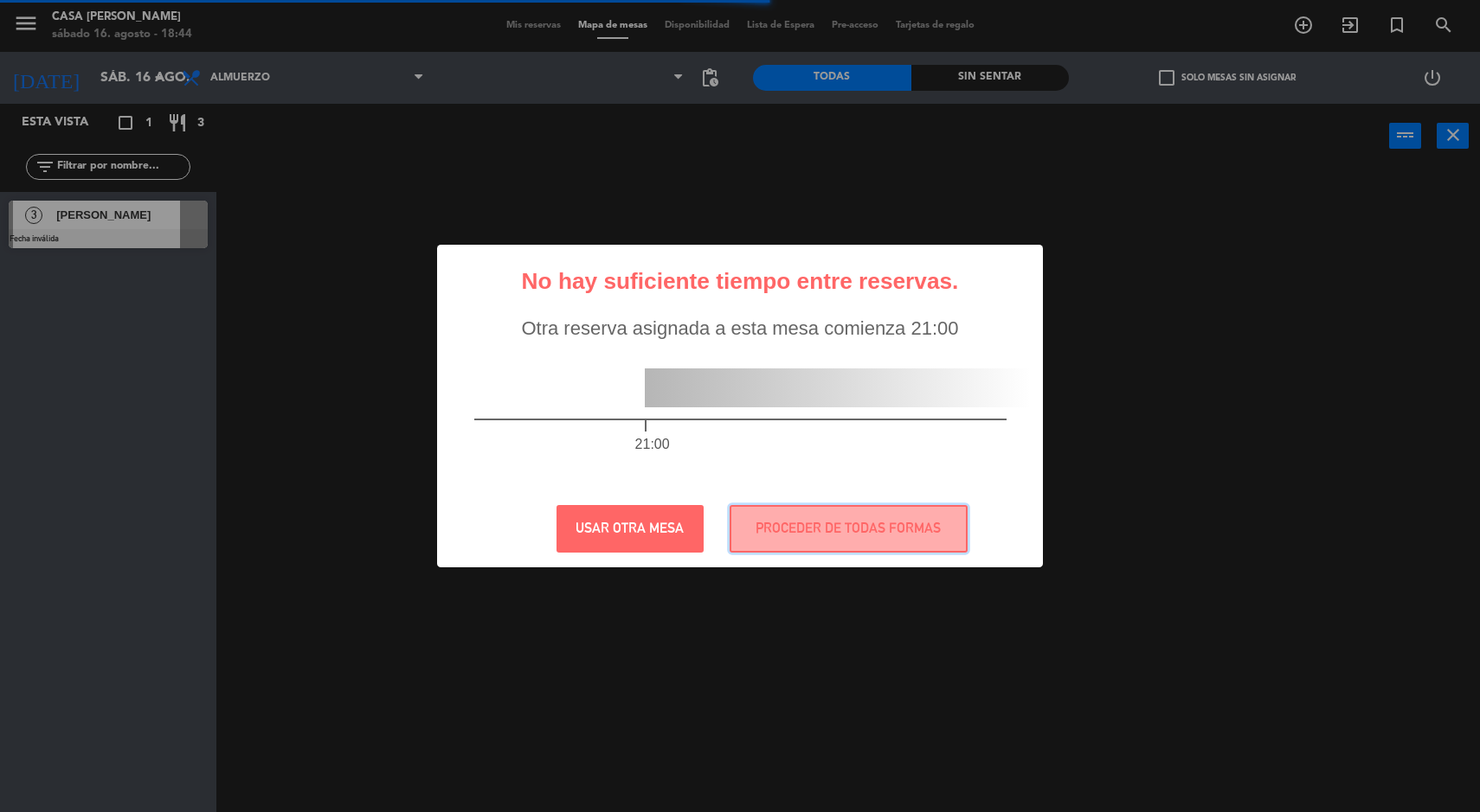
click at [786, 521] on button "PROCEDER DE TODAS FORMAS" at bounding box center [849, 529] width 238 height 48
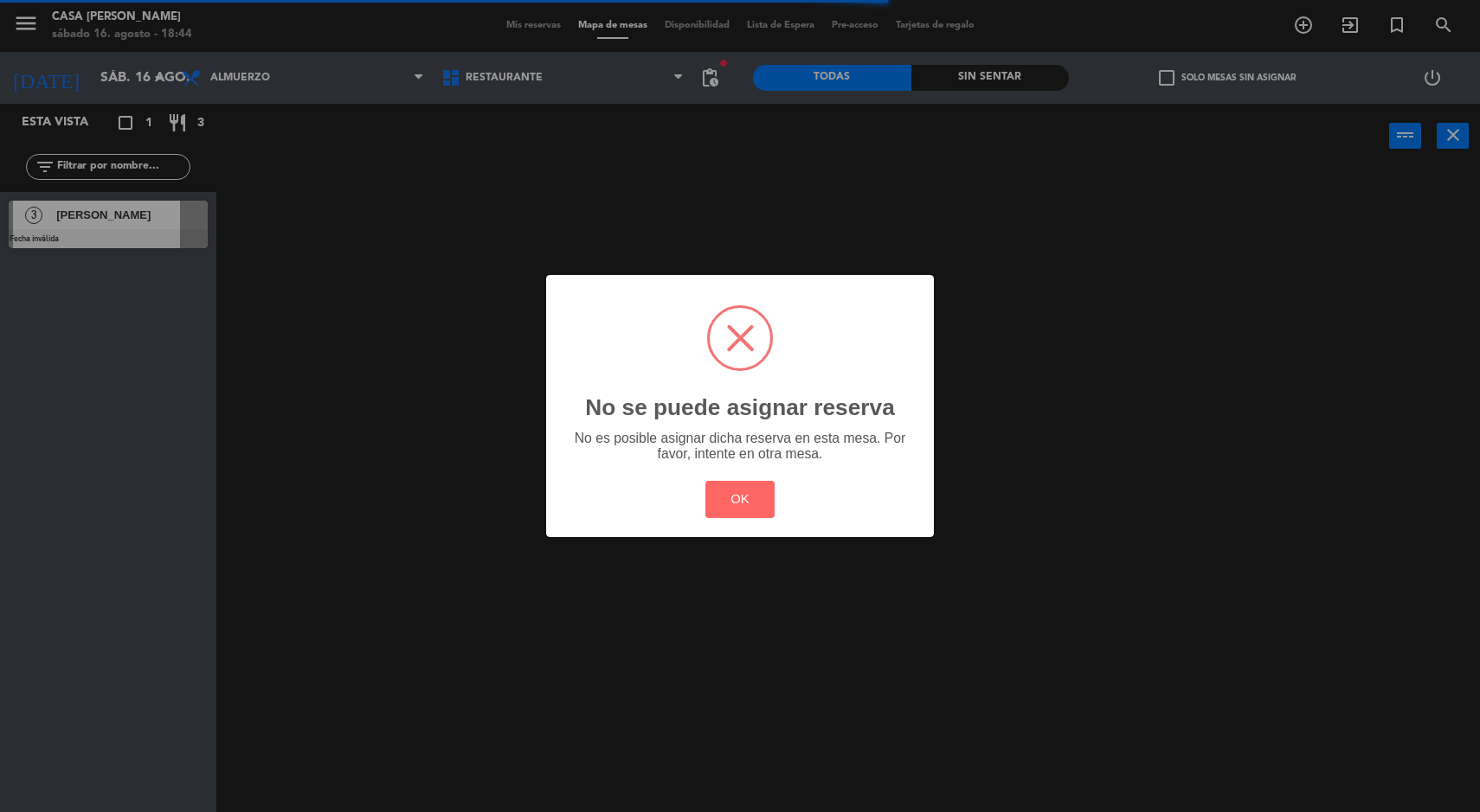
click at [685, 503] on div "? ! i No se puede asignar reserva × No es posible asignar dicha reserva en esta…" at bounding box center [739, 405] width 387 height 261
click at [714, 496] on button "OK" at bounding box center [740, 499] width 71 height 38
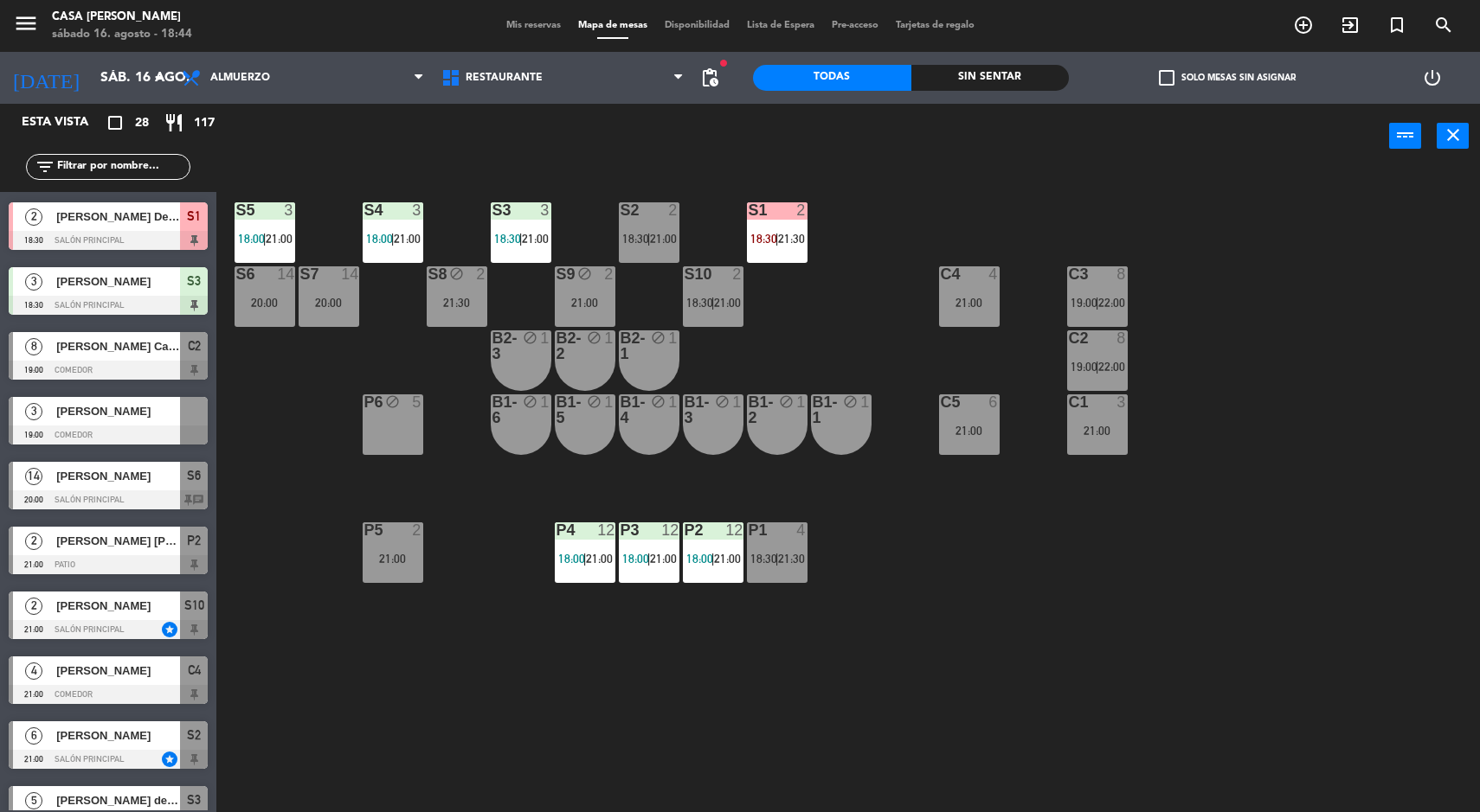
scroll to position [381, 0]
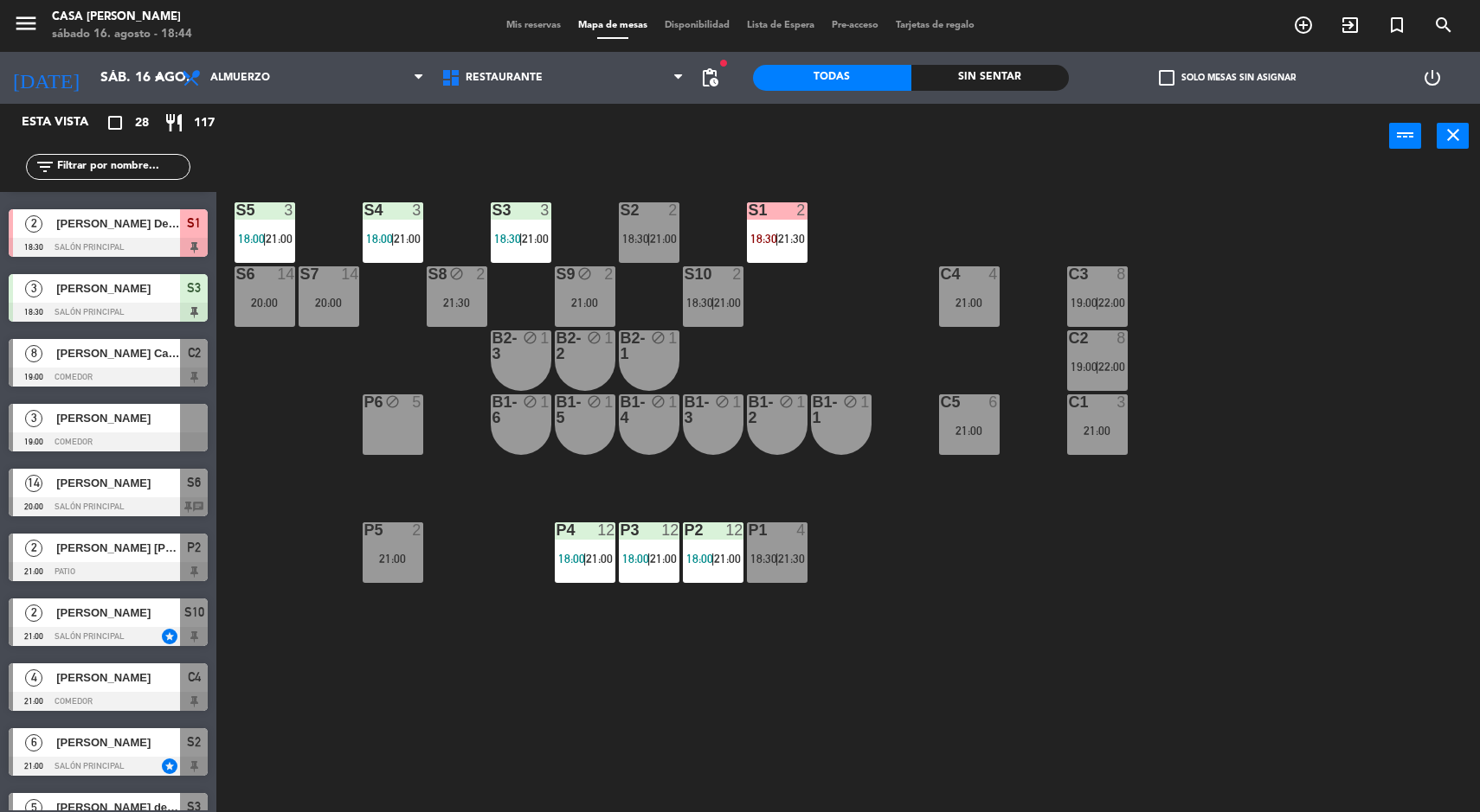
click at [195, 382] on div at bounding box center [107, 377] width 199 height 19
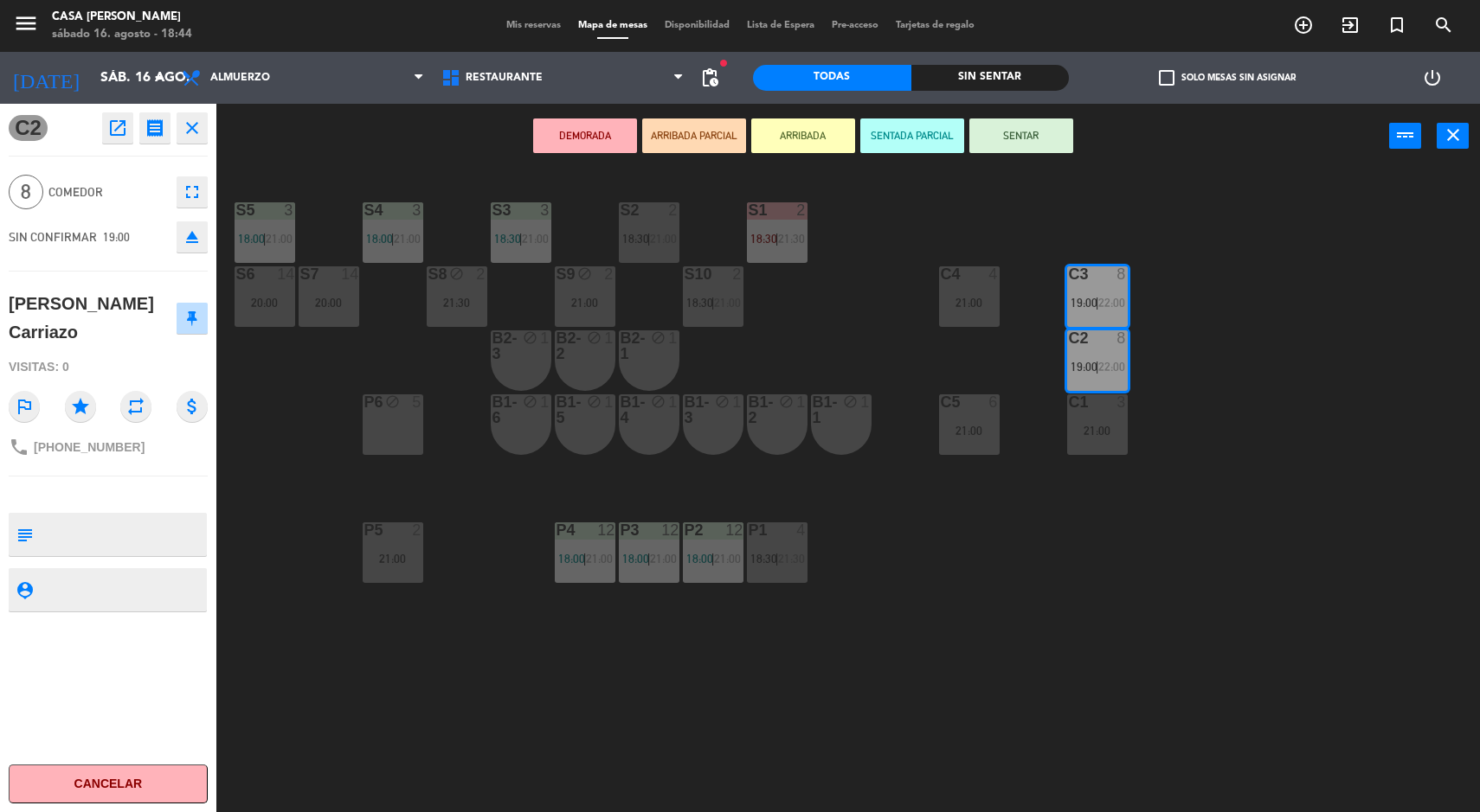
click at [829, 363] on div "S5 3 18:00 | 21:00 S4 3 18:00 | 21:00 S3 3 18:30 | 21:00 S2 2 18:30 | 21:00 S1 …" at bounding box center [855, 493] width 1249 height 644
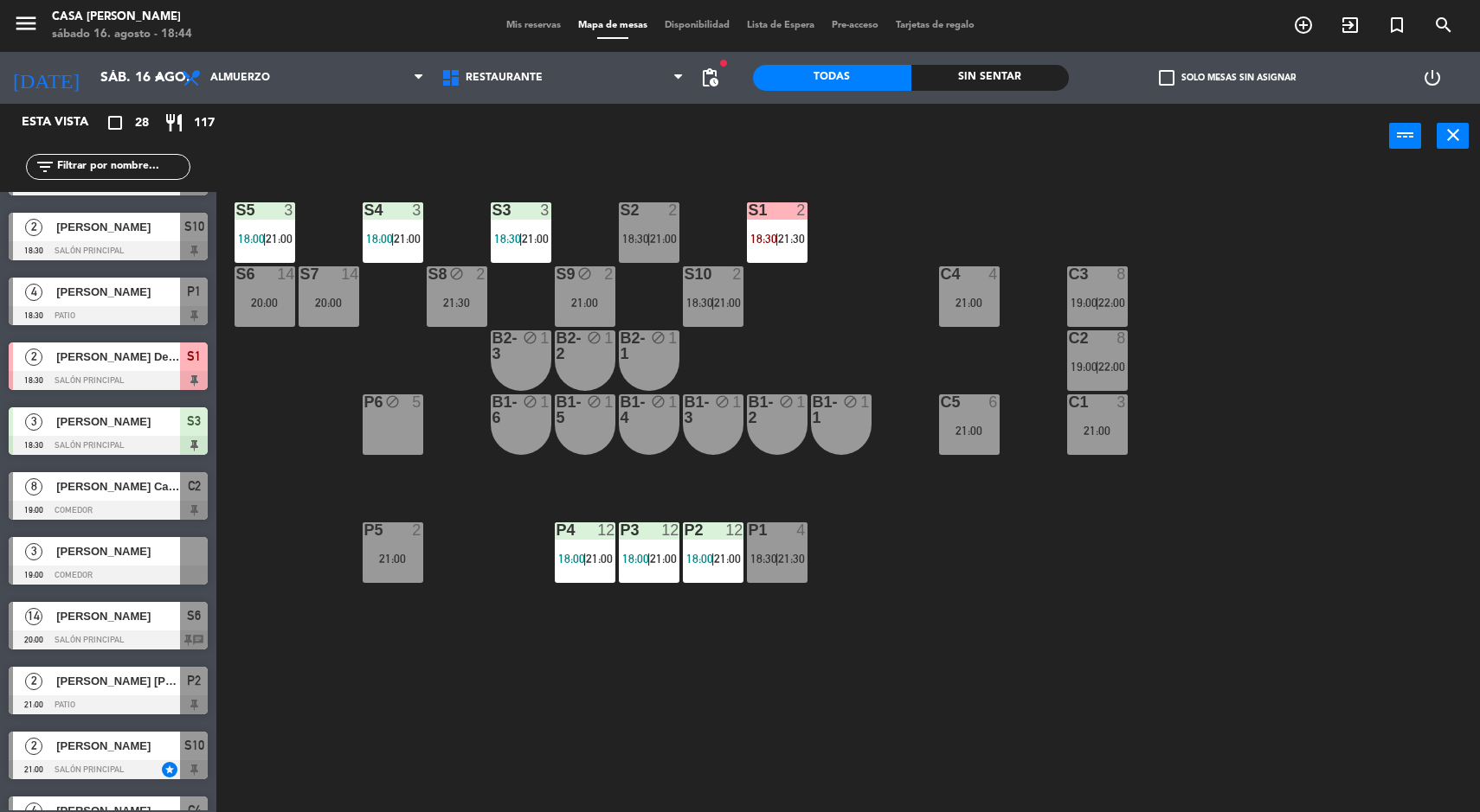
scroll to position [238, 0]
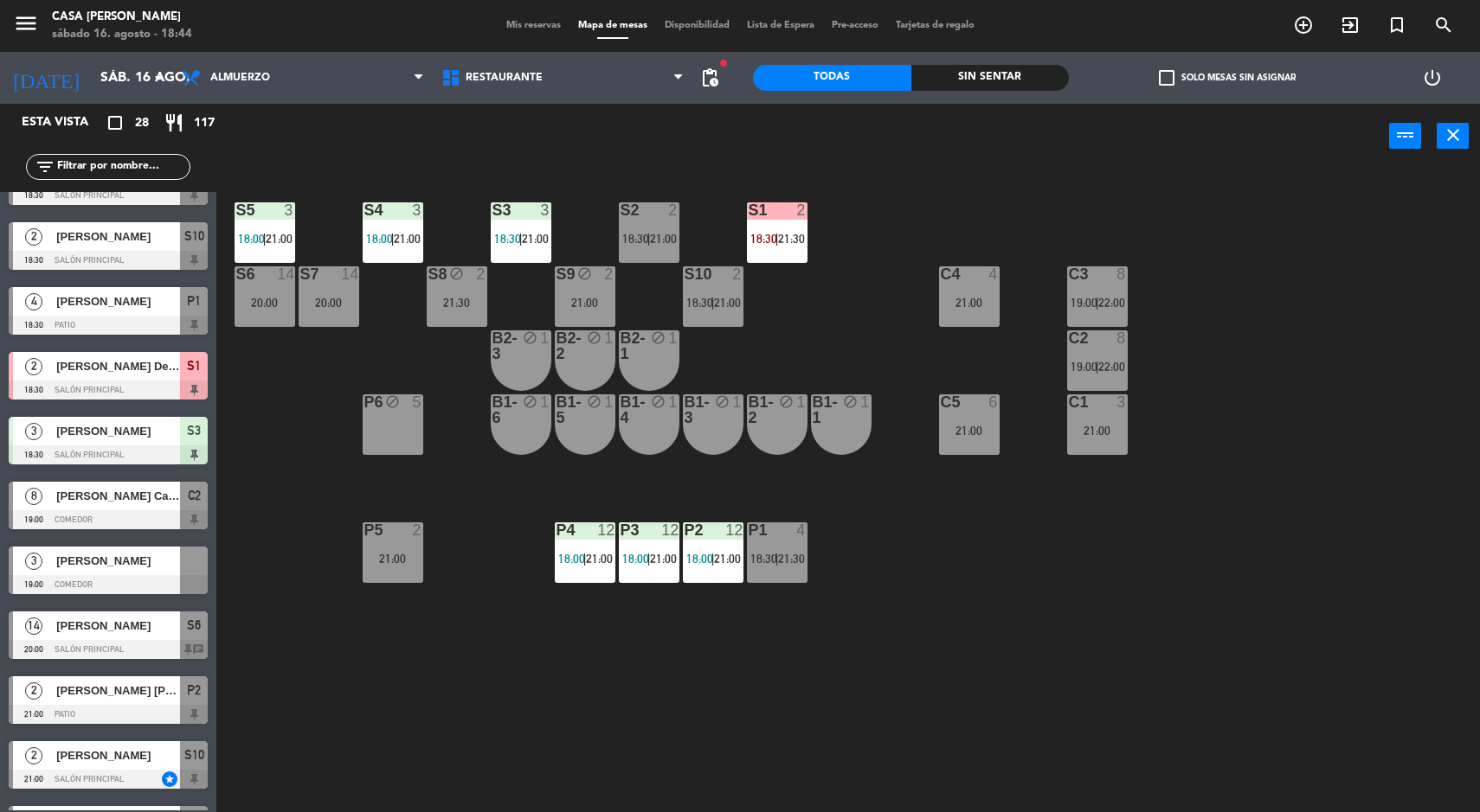
click at [180, 587] on div at bounding box center [107, 584] width 199 height 19
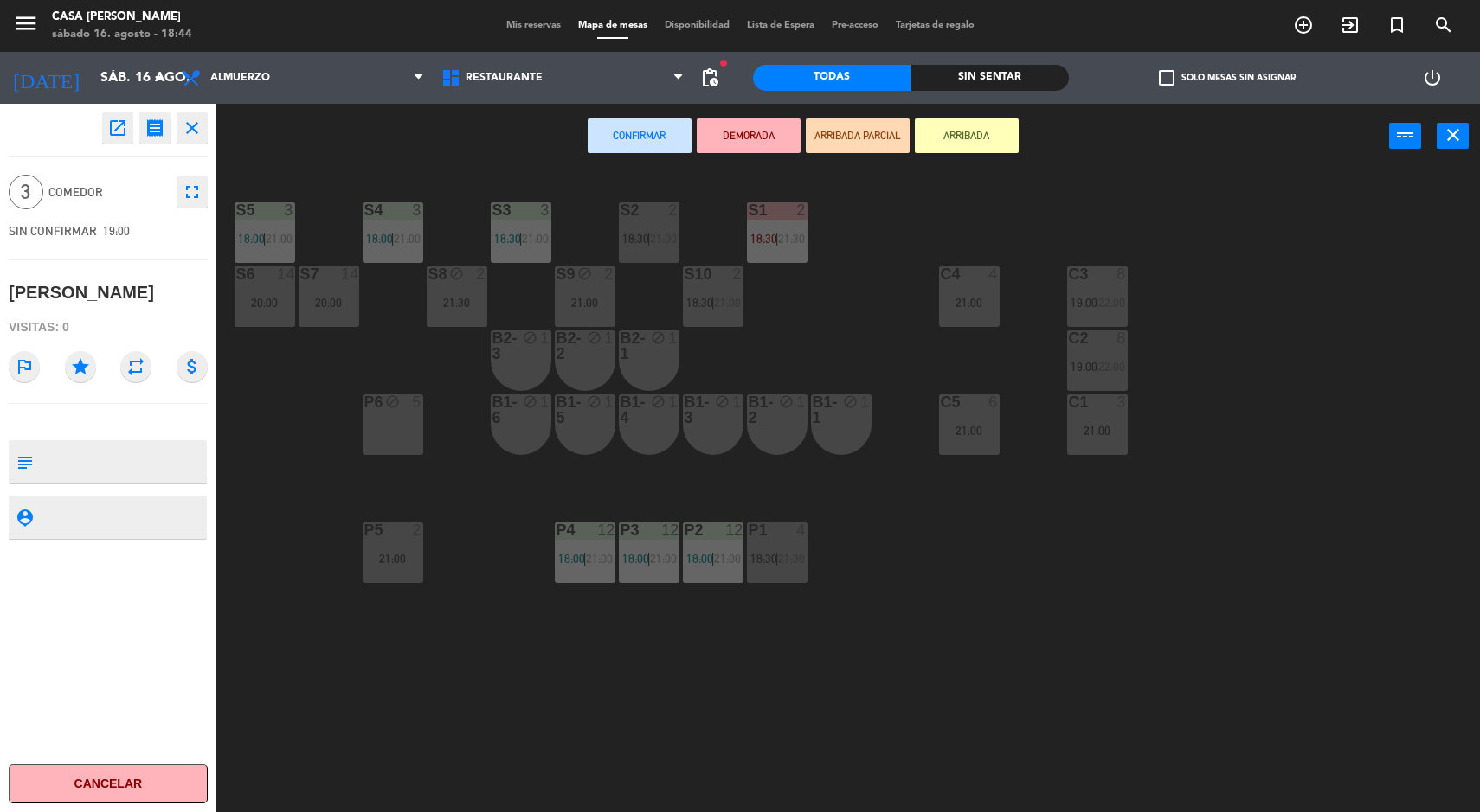
click at [976, 292] on div "C4 4 21:00" at bounding box center [969, 297] width 60 height 60
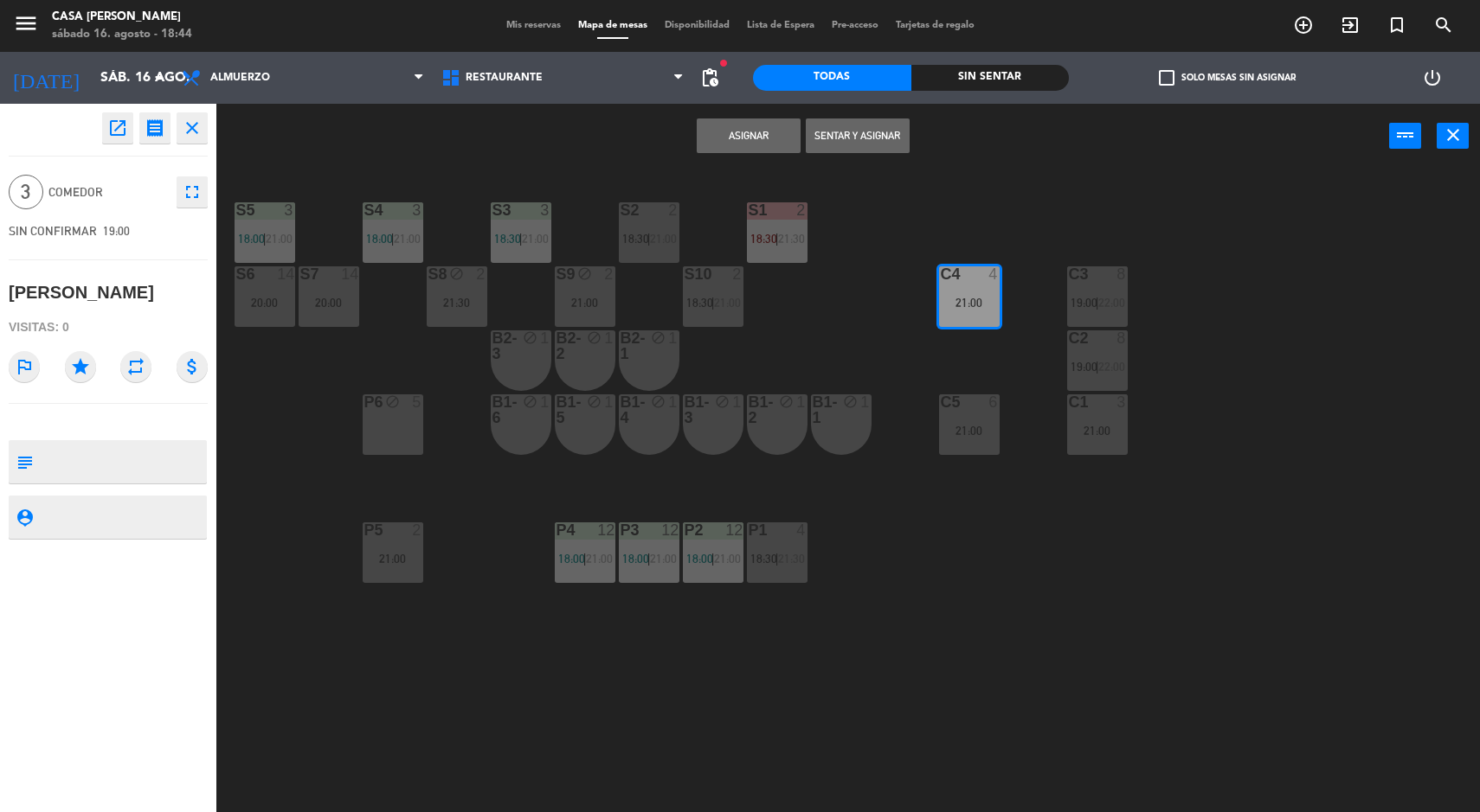
click at [762, 144] on button "Asignar" at bounding box center [748, 135] width 103 height 35
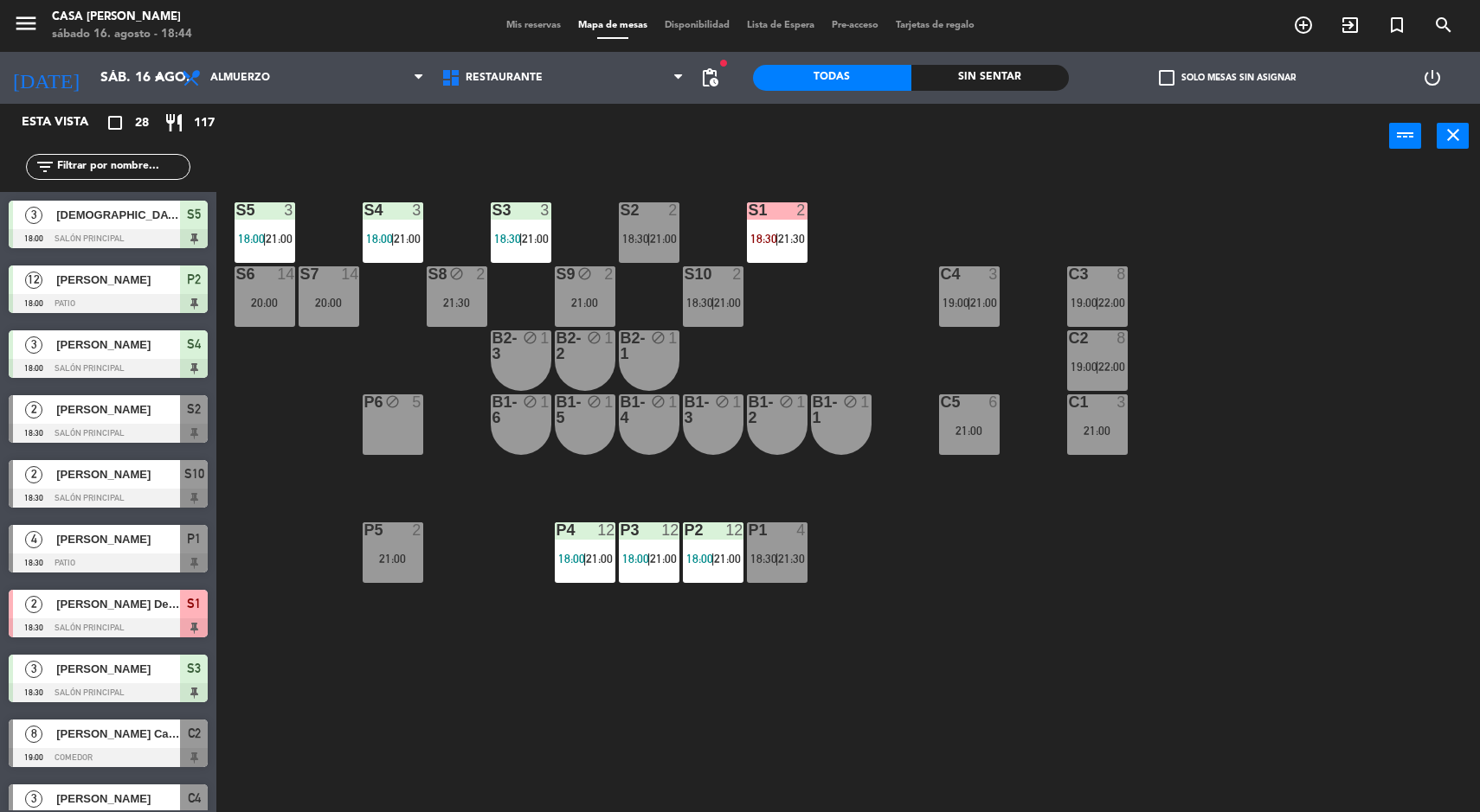
scroll to position [3, 0]
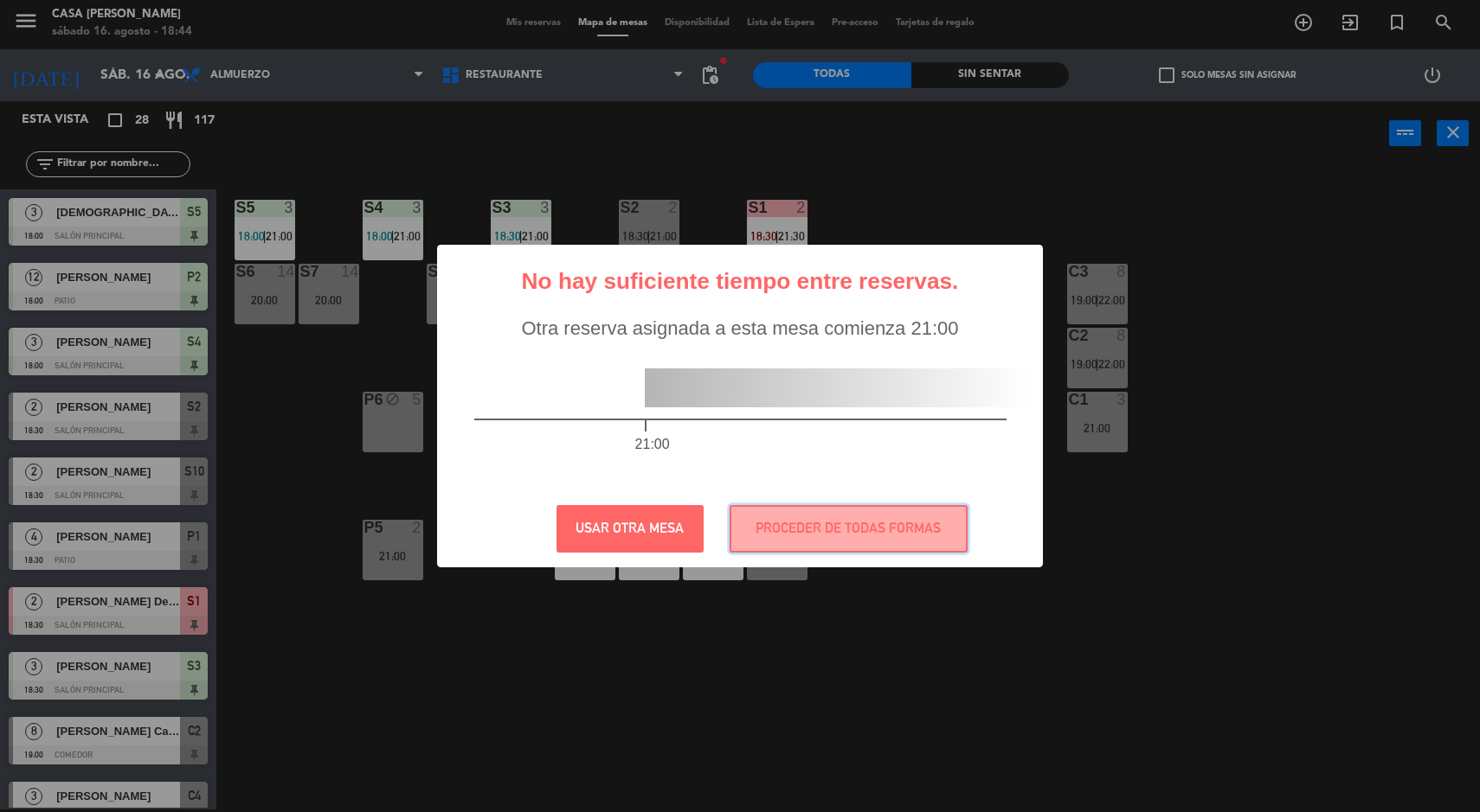
click at [911, 541] on button "PROCEDER DE TODAS FORMAS" at bounding box center [849, 529] width 238 height 48
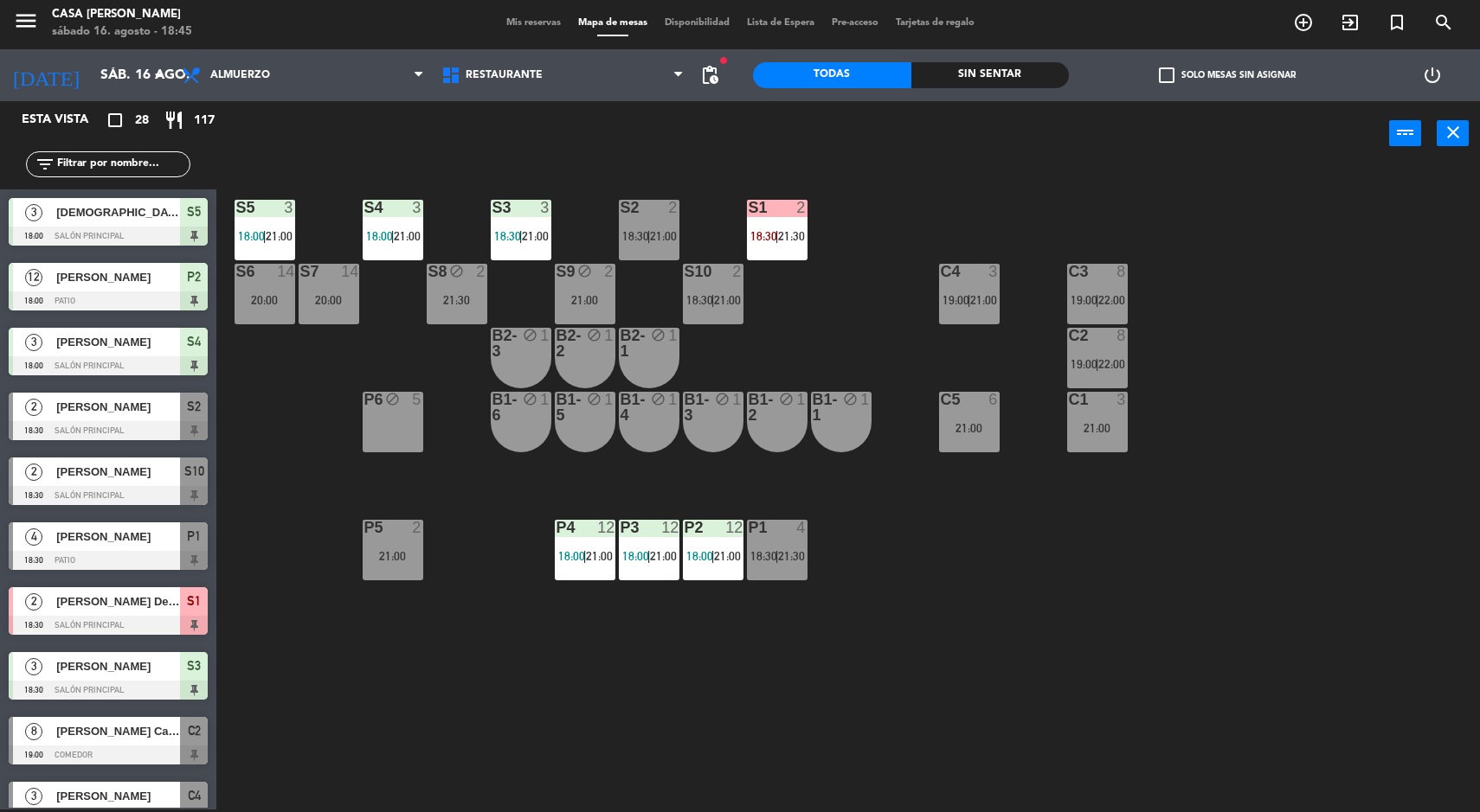
click at [103, 77] on input "sáb. 16 ago." at bounding box center [182, 75] width 182 height 34
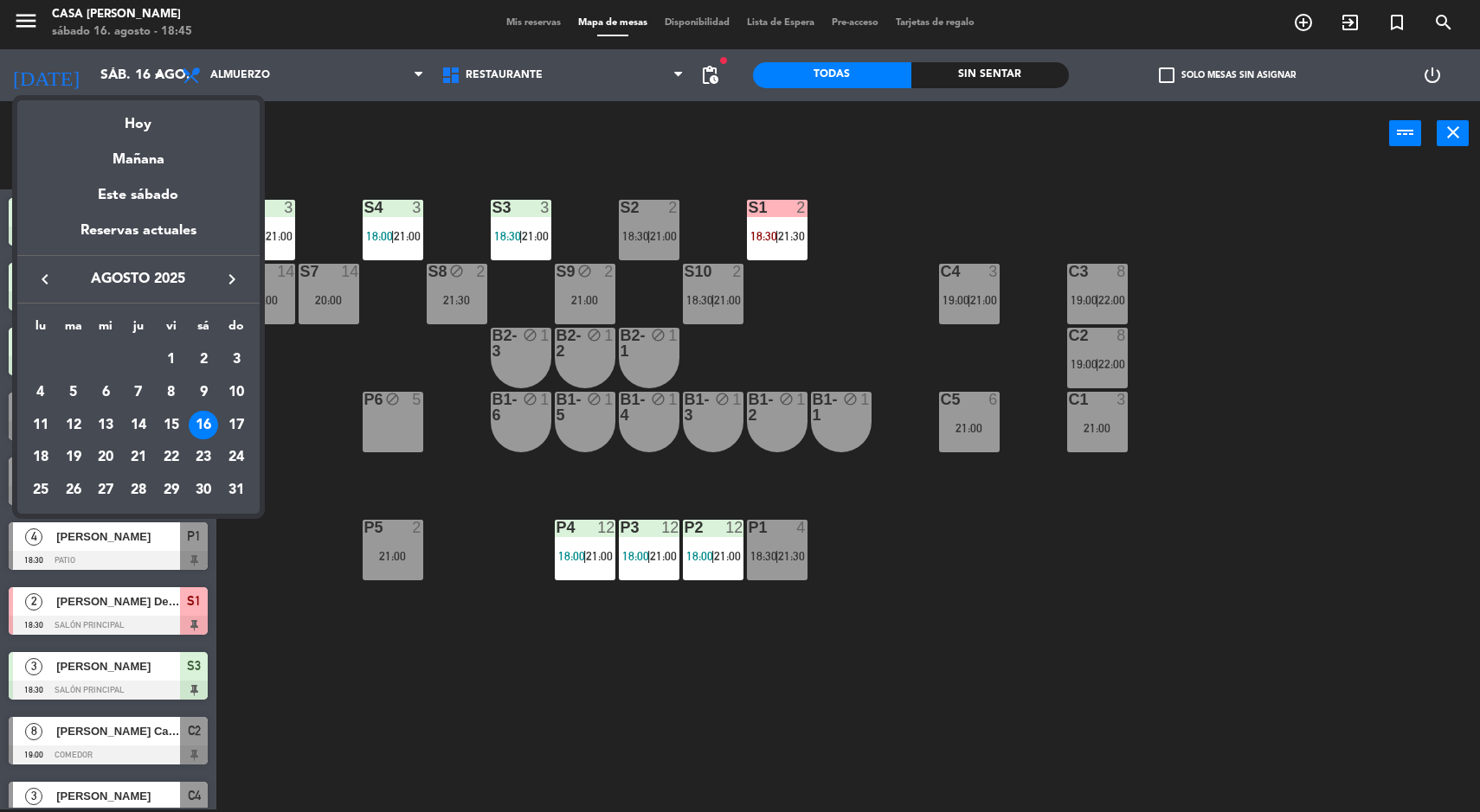
click at [125, 156] on div "Mañana" at bounding box center [138, 153] width 243 height 36
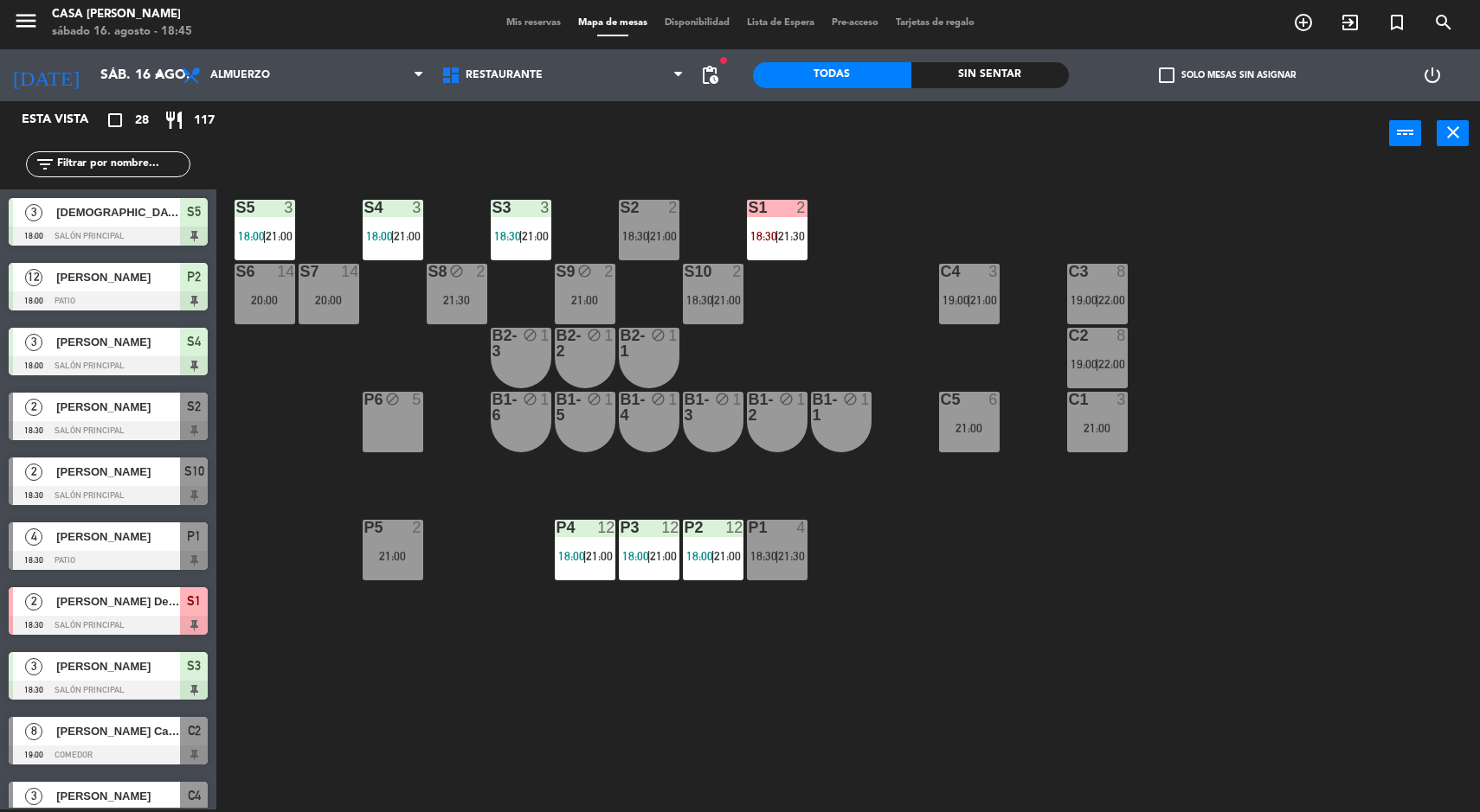
type input "dom. 17 ago."
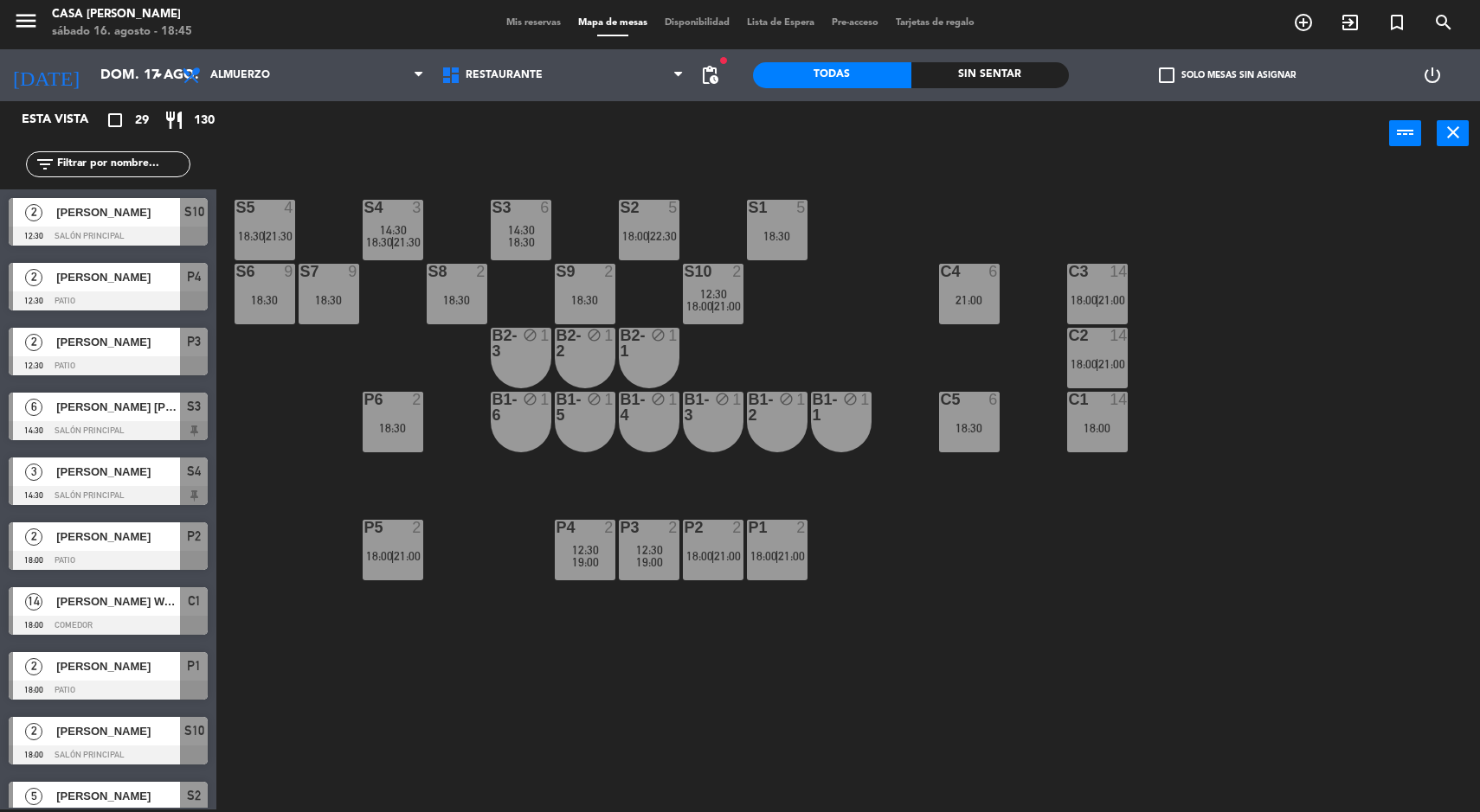
click at [45, 405] on div "6" at bounding box center [33, 406] width 41 height 28
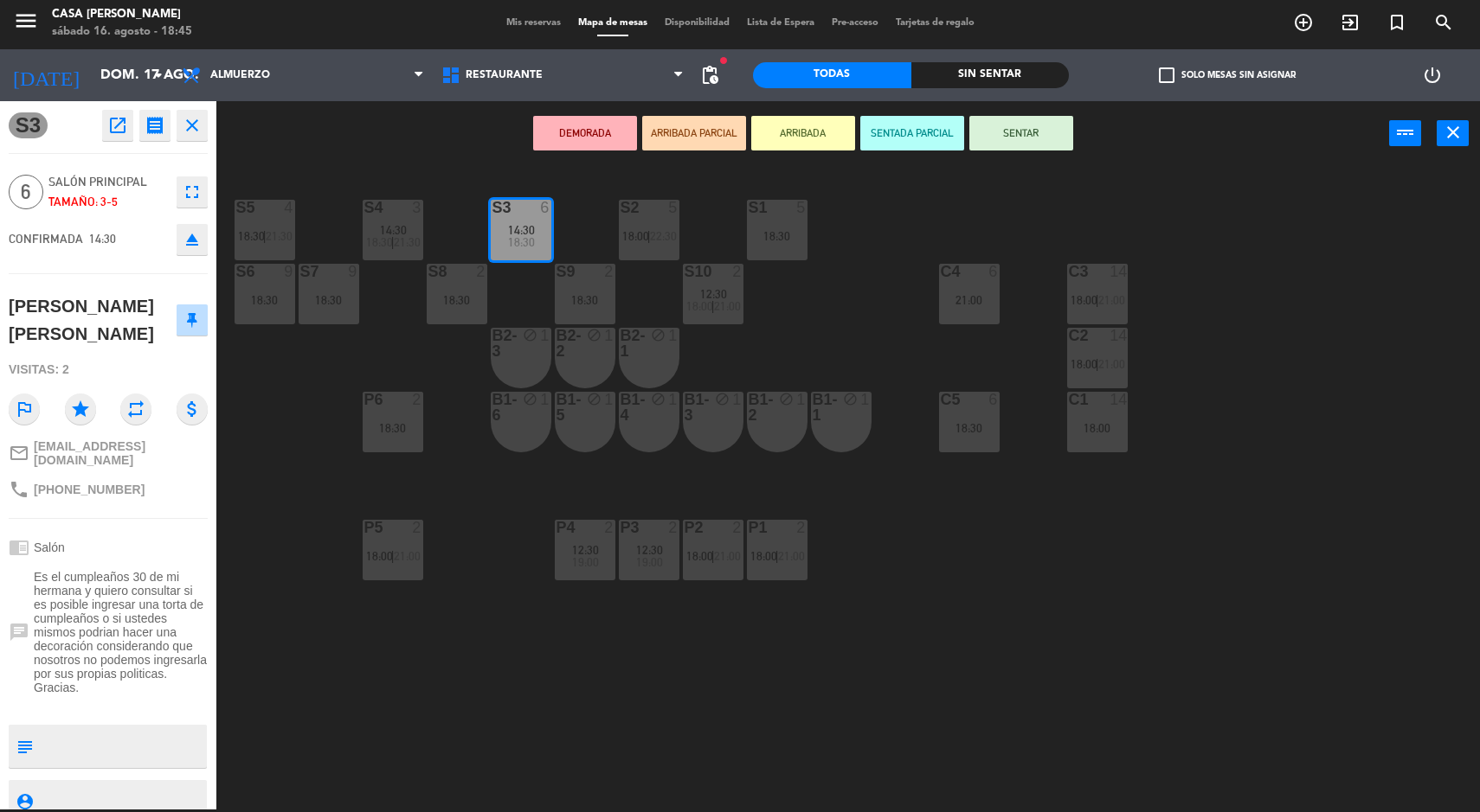
scroll to position [55, 0]
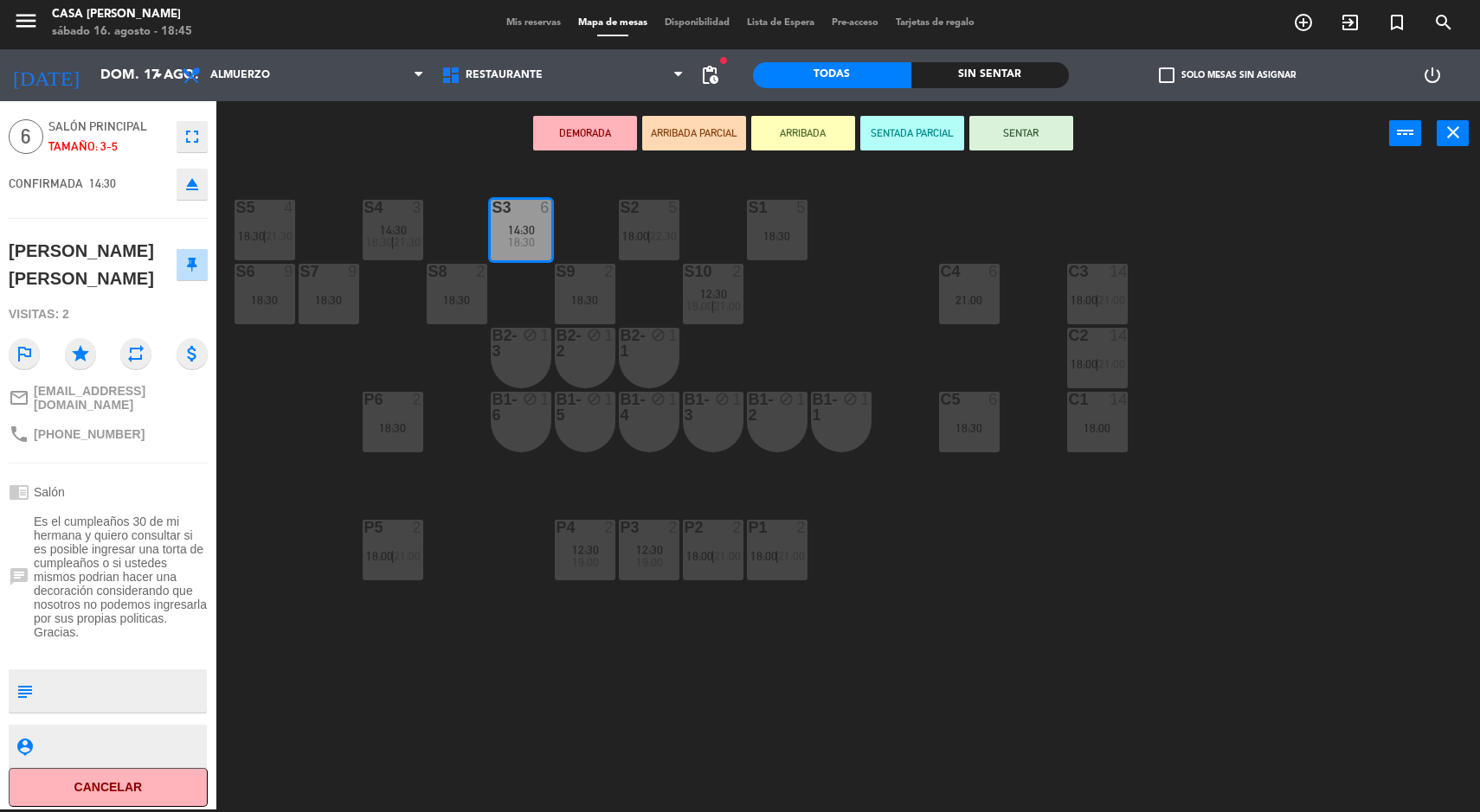
click at [99, 796] on button "Cancelar" at bounding box center [107, 787] width 199 height 39
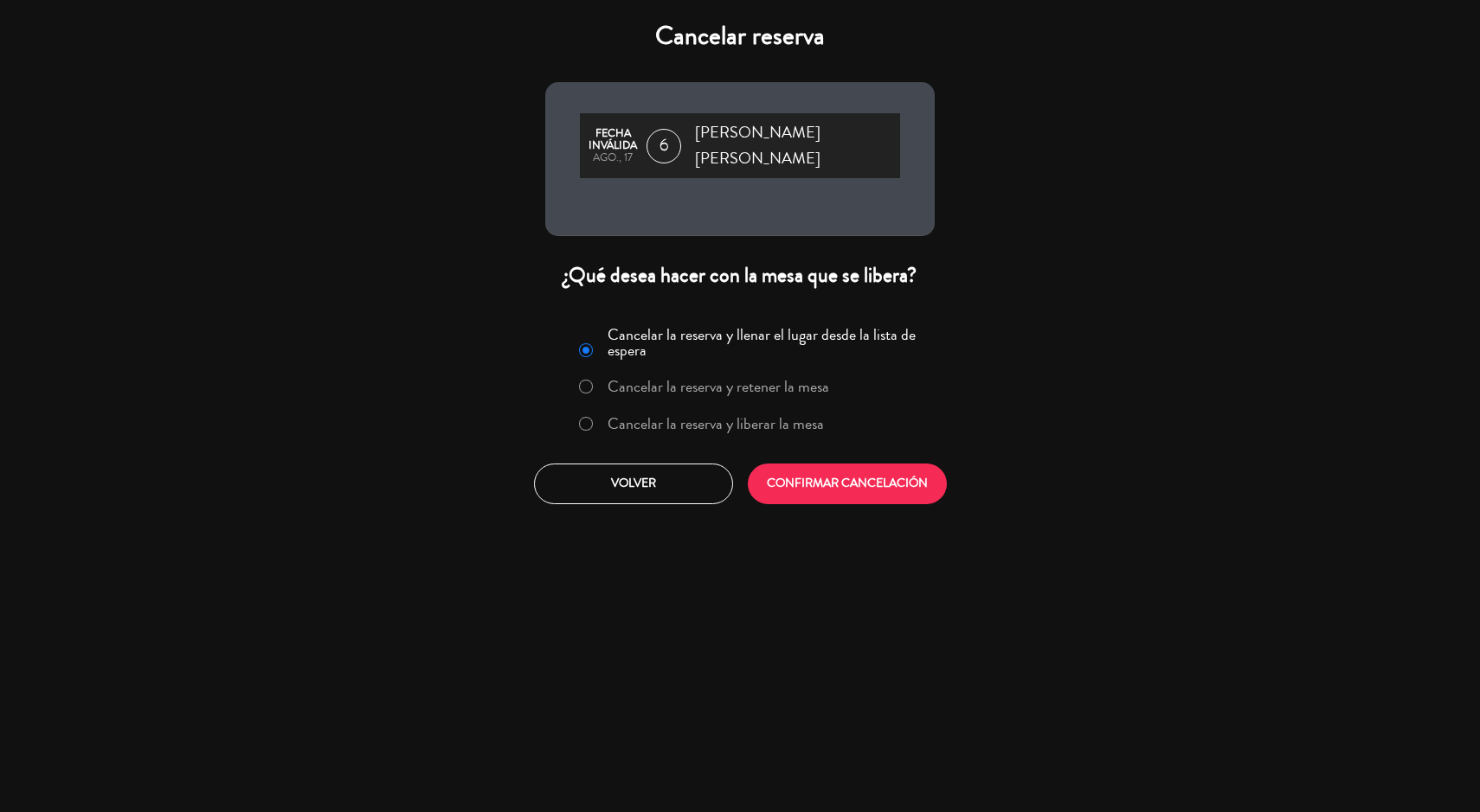
click at [624, 417] on label "Cancelar la reserva y liberar la mesa" at bounding box center [715, 424] width 216 height 16
click at [876, 480] on button "CONFIRMAR CANCELACIÓN" at bounding box center [846, 483] width 199 height 40
